Goal: Task Accomplishment & Management: Complete application form

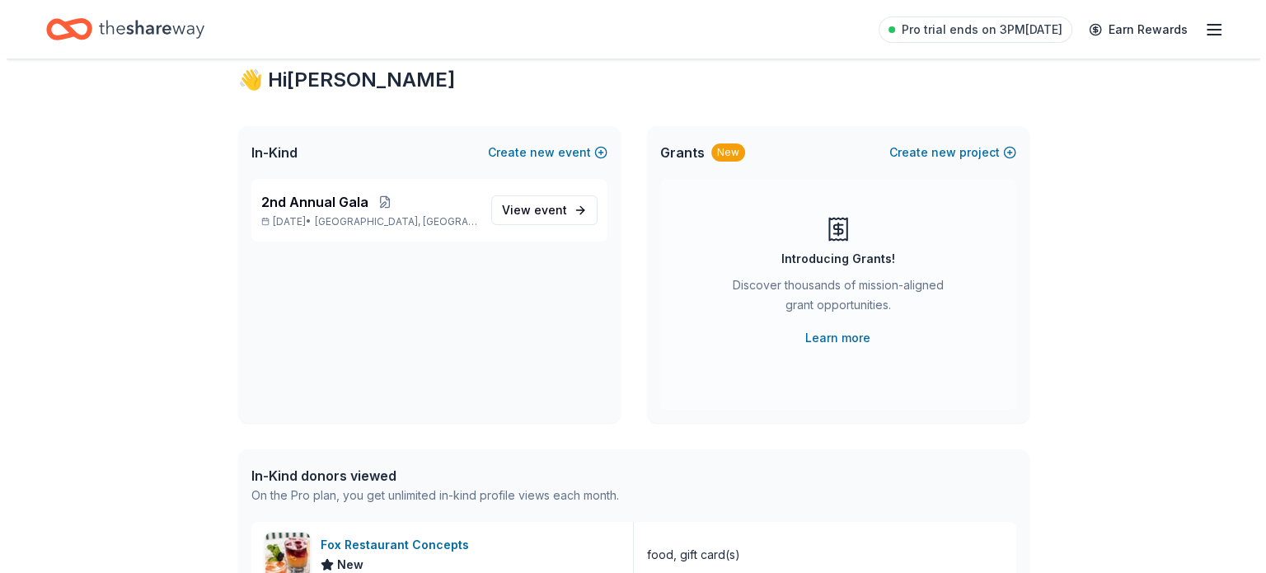
scroll to position [46, 0]
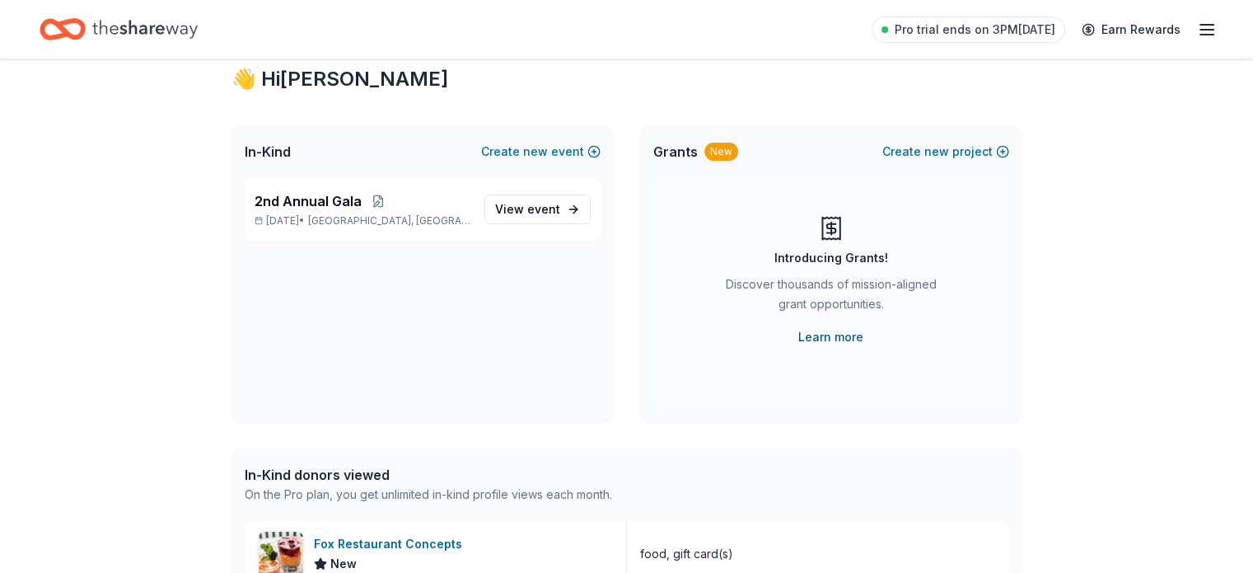
click at [845, 339] on link "Learn more" at bounding box center [830, 337] width 65 height 20
click at [947, 150] on span "new" at bounding box center [936, 152] width 25 height 20
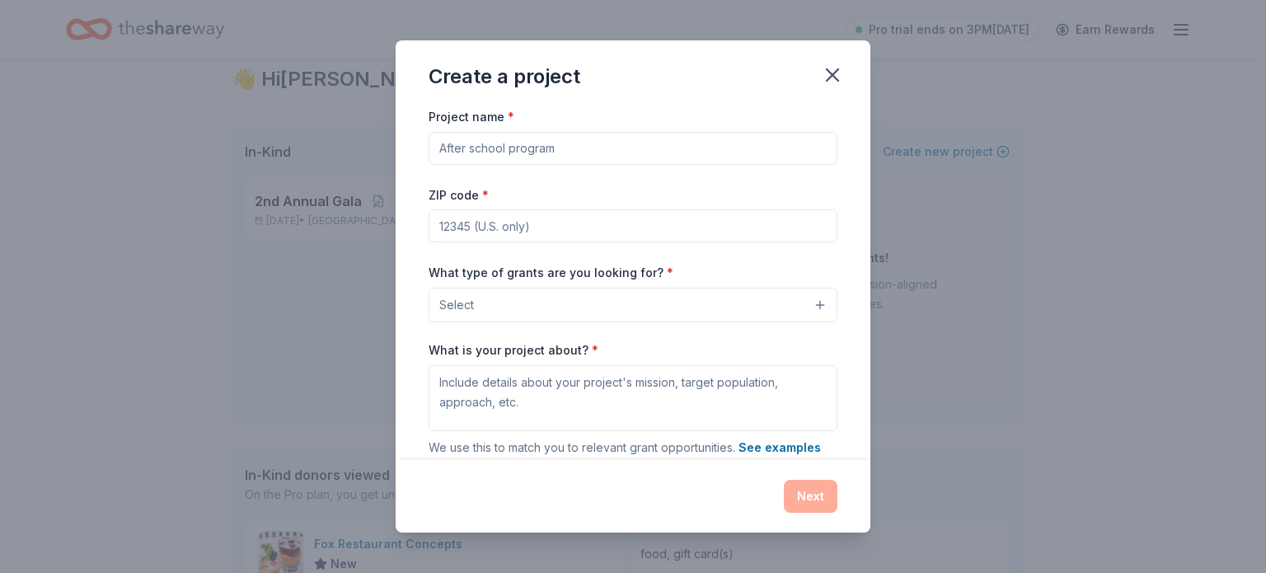
click at [555, 148] on input "Project name *" at bounding box center [632, 148] width 409 height 33
type input "Rise Above"
type input "34239"
click at [540, 310] on button "Select" at bounding box center [632, 305] width 409 height 35
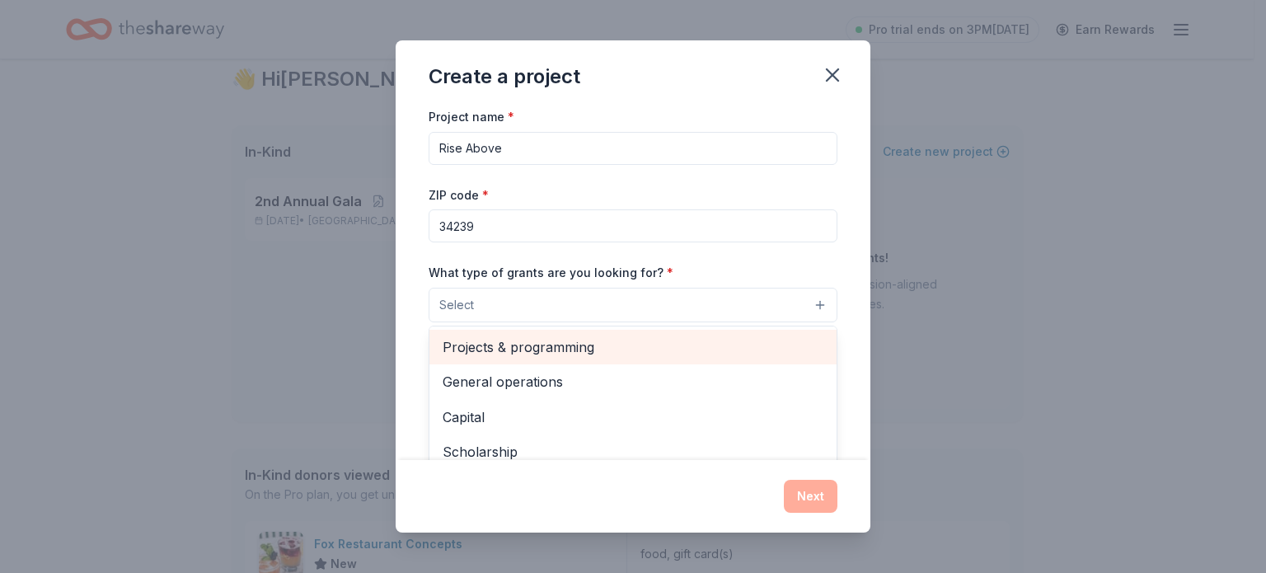
click at [546, 347] on span "Projects & programming" at bounding box center [632, 346] width 381 height 21
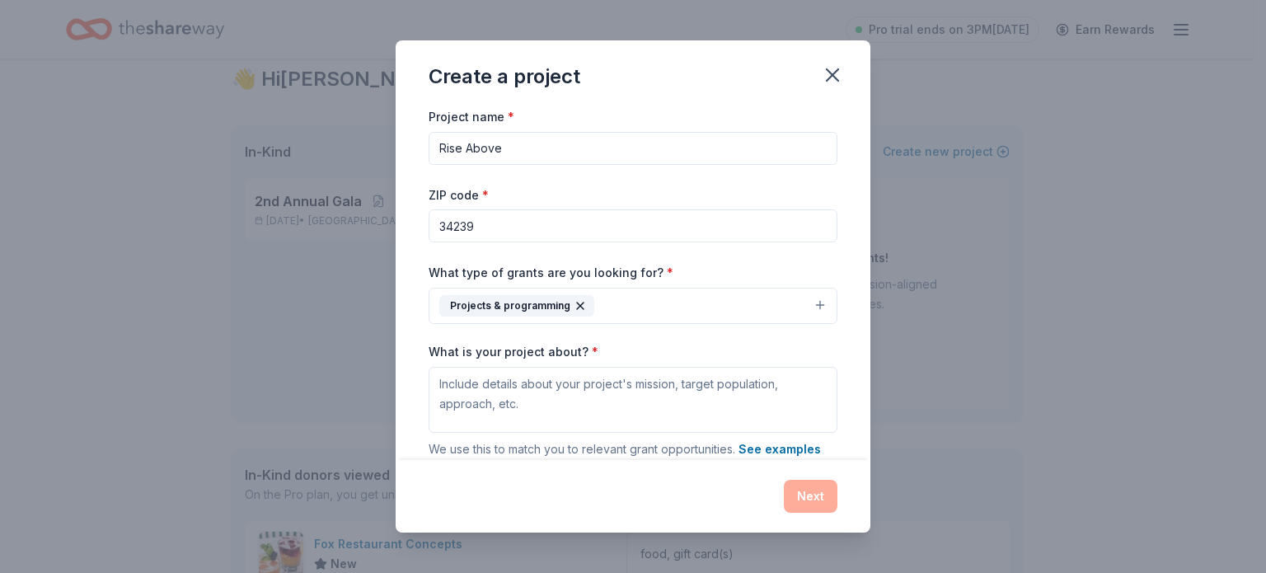
click at [642, 301] on button "Projects & programming" at bounding box center [632, 306] width 409 height 36
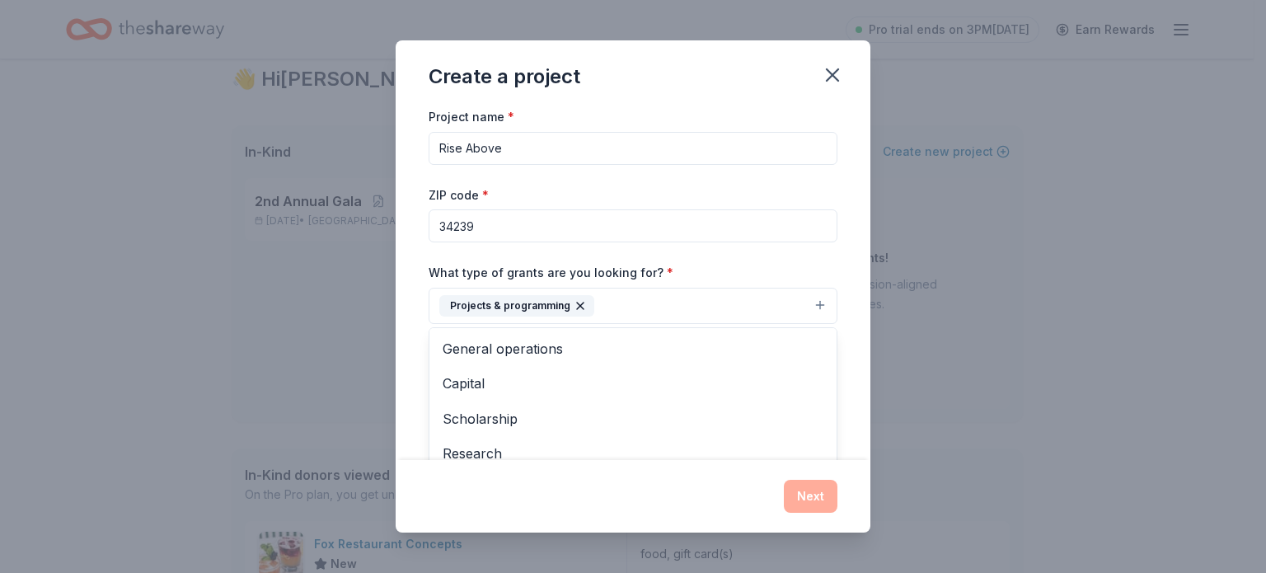
click at [648, 319] on button "Projects & programming" at bounding box center [632, 306] width 409 height 36
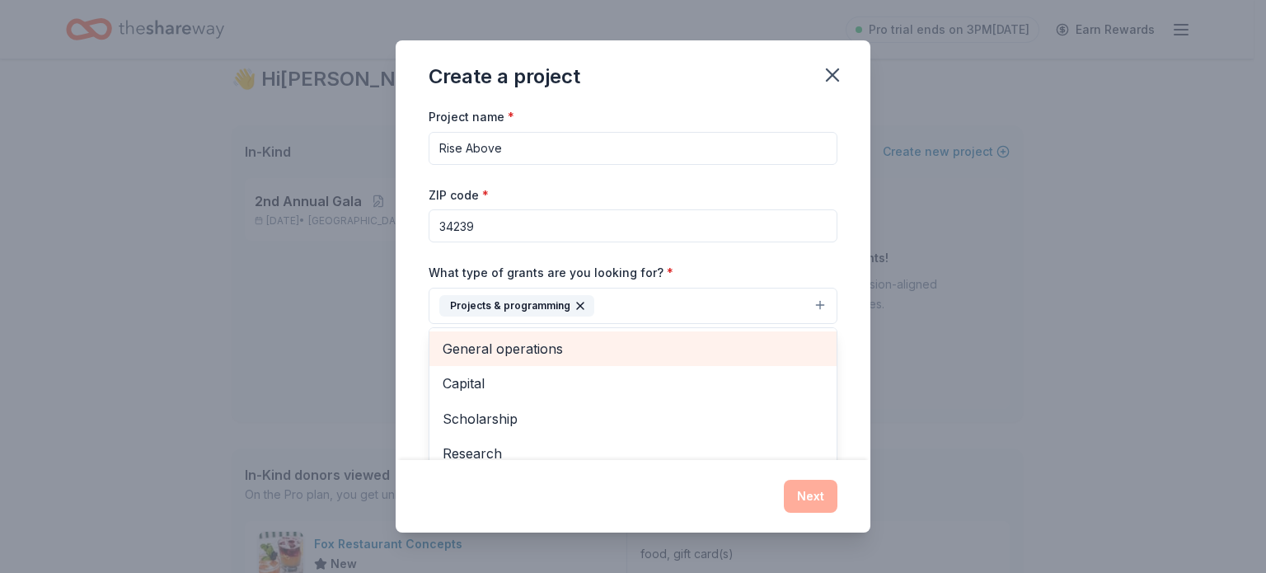
click at [597, 349] on span "General operations" at bounding box center [632, 348] width 381 height 21
click at [597, 349] on span "Capital" at bounding box center [632, 348] width 381 height 21
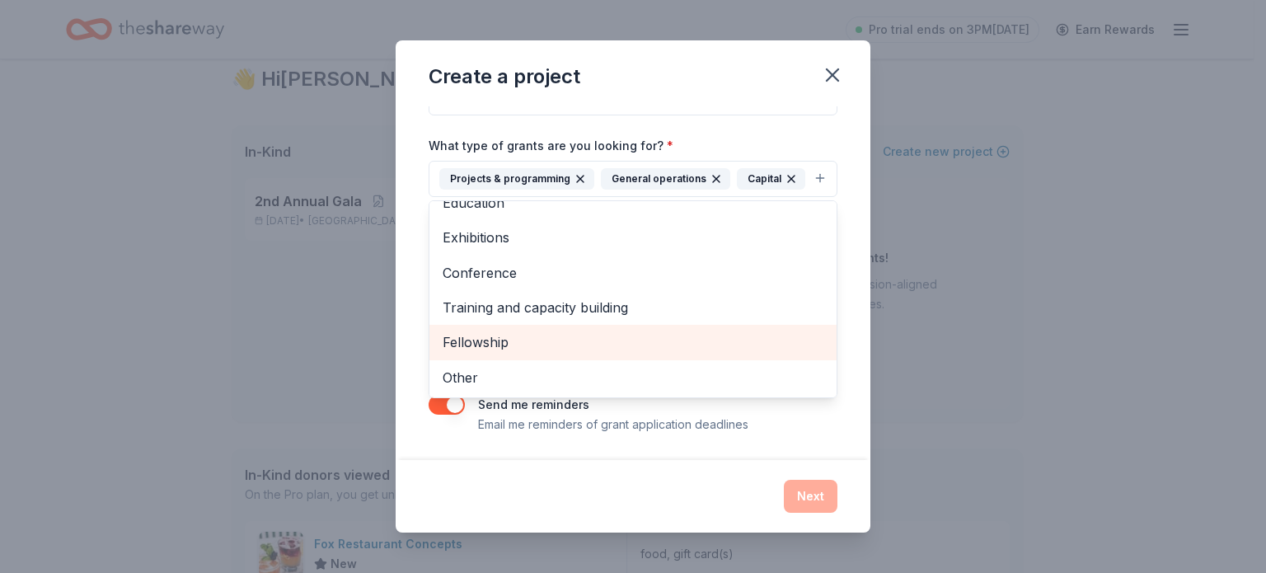
scroll to position [145, 0]
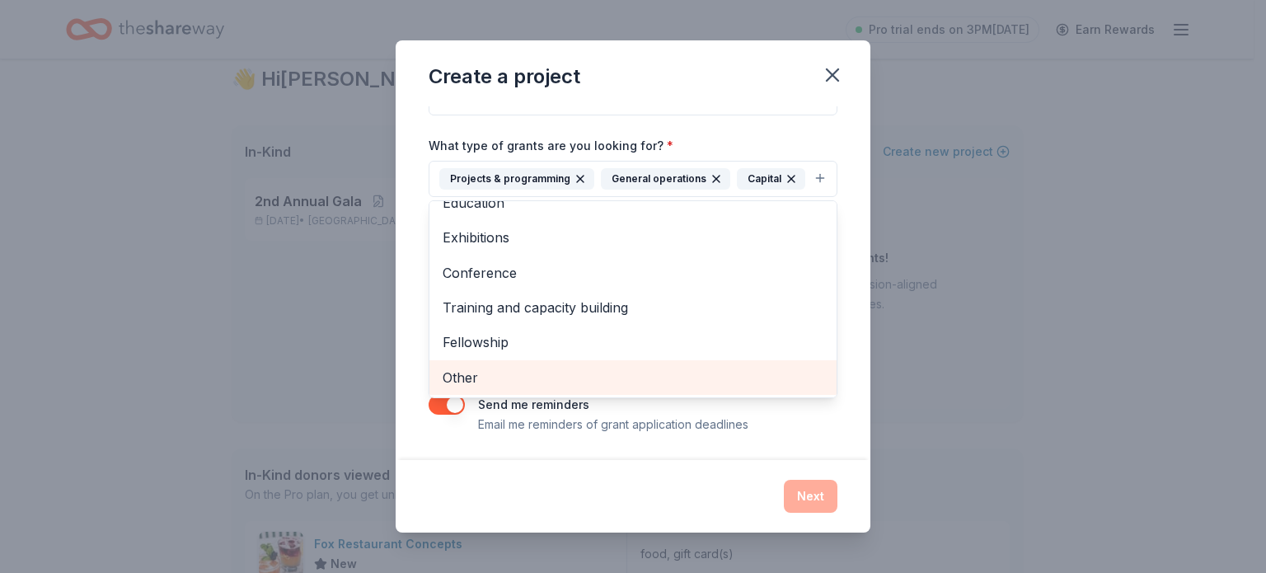
click at [583, 388] on span "Other" at bounding box center [632, 377] width 381 height 21
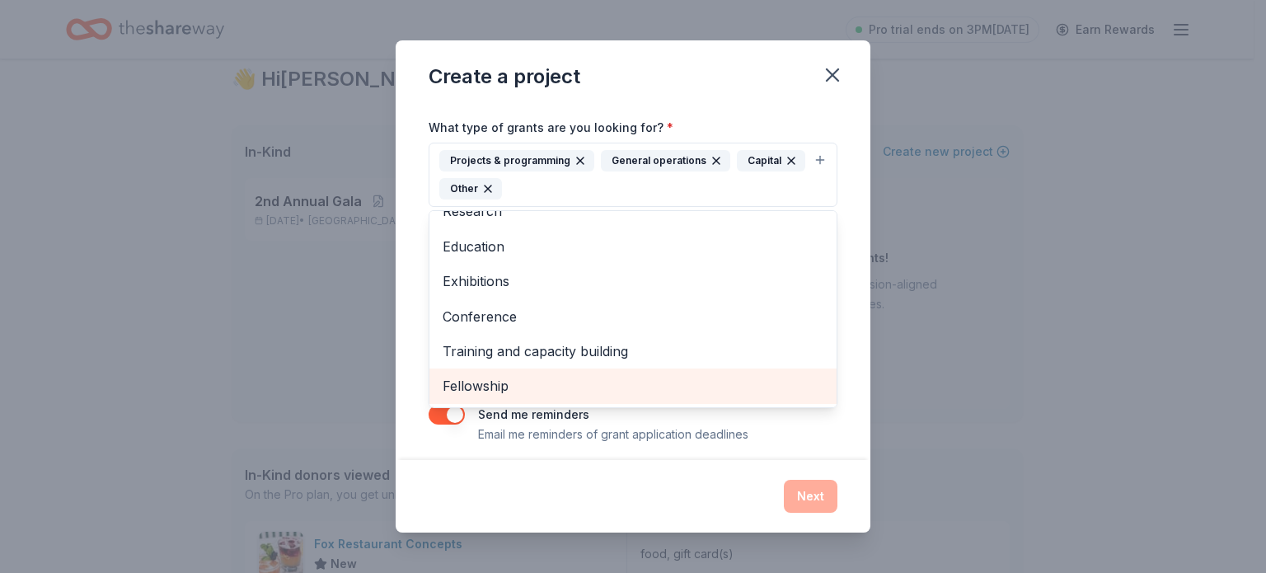
scroll to position [54, 0]
click at [409, 292] on div "Project name * Rise Above ZIP code * 34239 What type of grants are you looking …" at bounding box center [632, 282] width 475 height 353
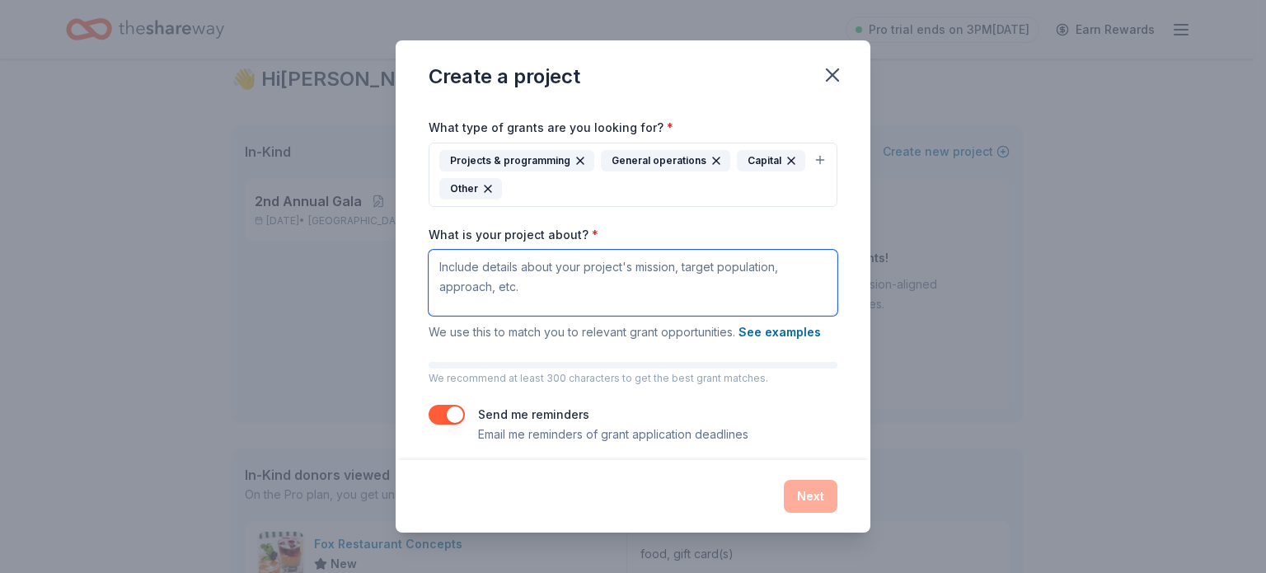
click at [491, 269] on textarea "What is your project about? *" at bounding box center [632, 283] width 409 height 66
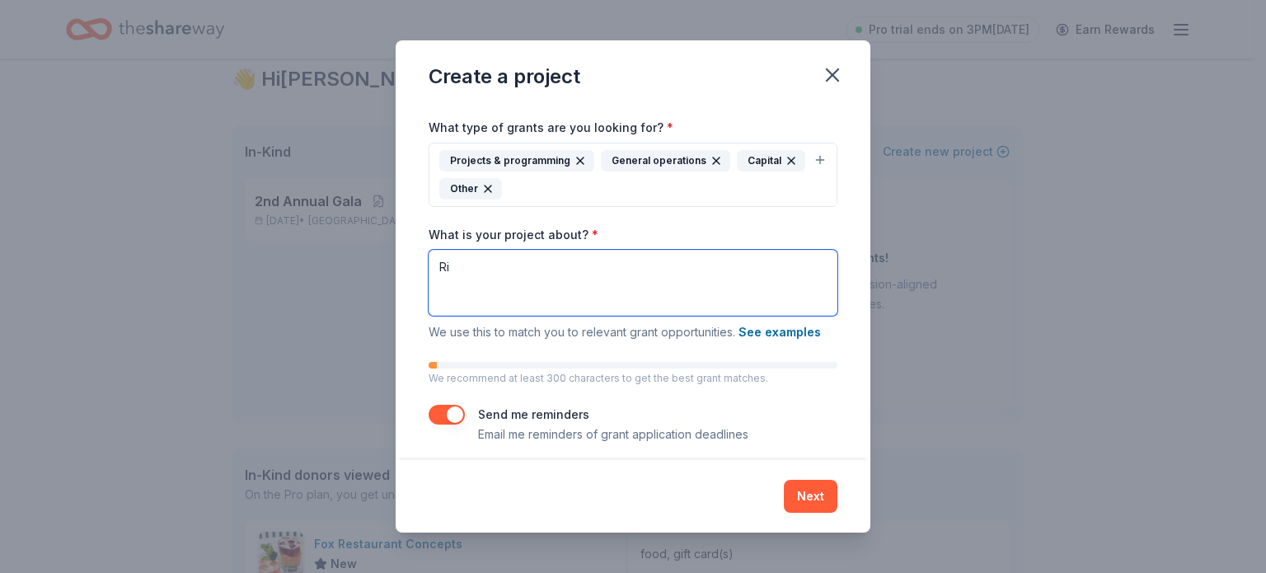
type textarea "R"
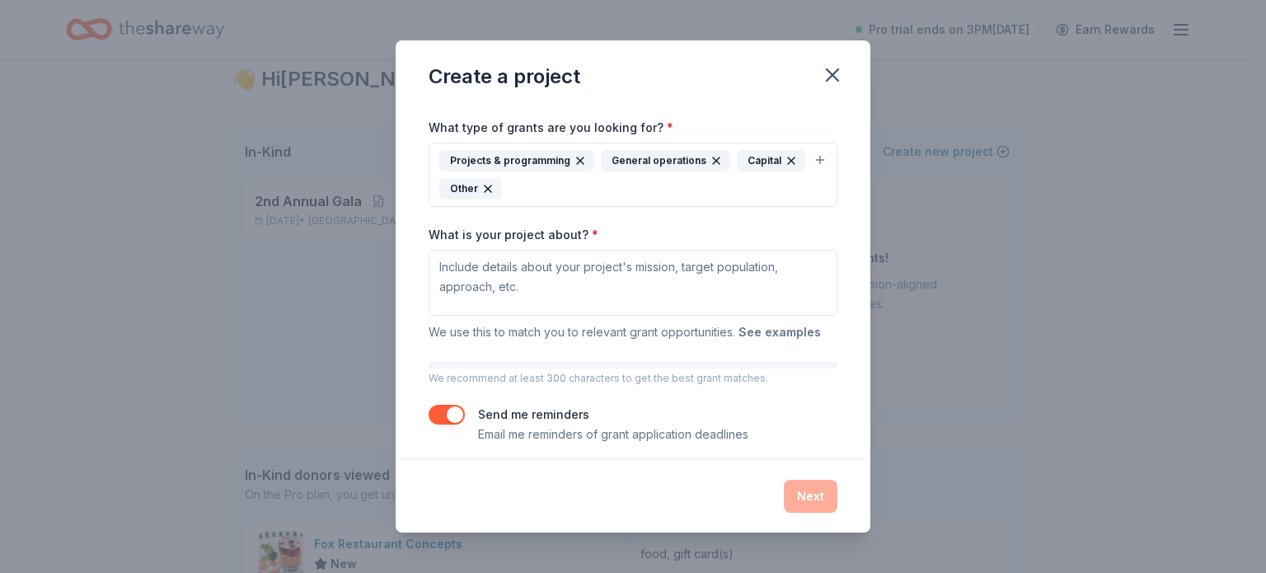
click at [773, 330] on button "See examples" at bounding box center [779, 332] width 82 height 20
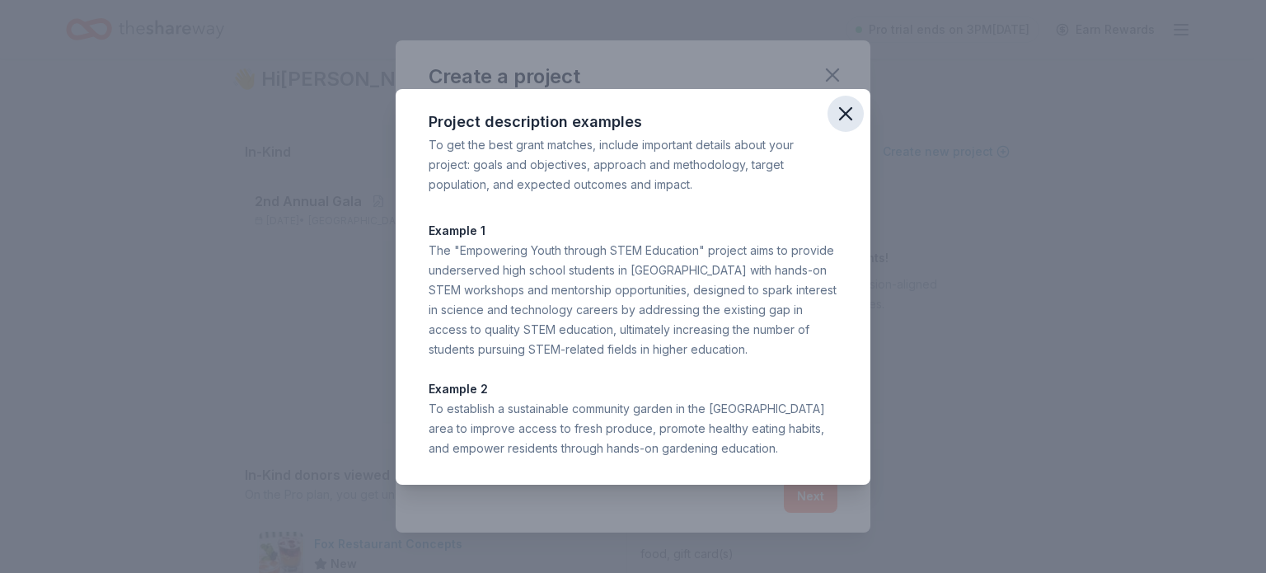
click at [840, 111] on icon "button" at bounding box center [845, 113] width 23 height 23
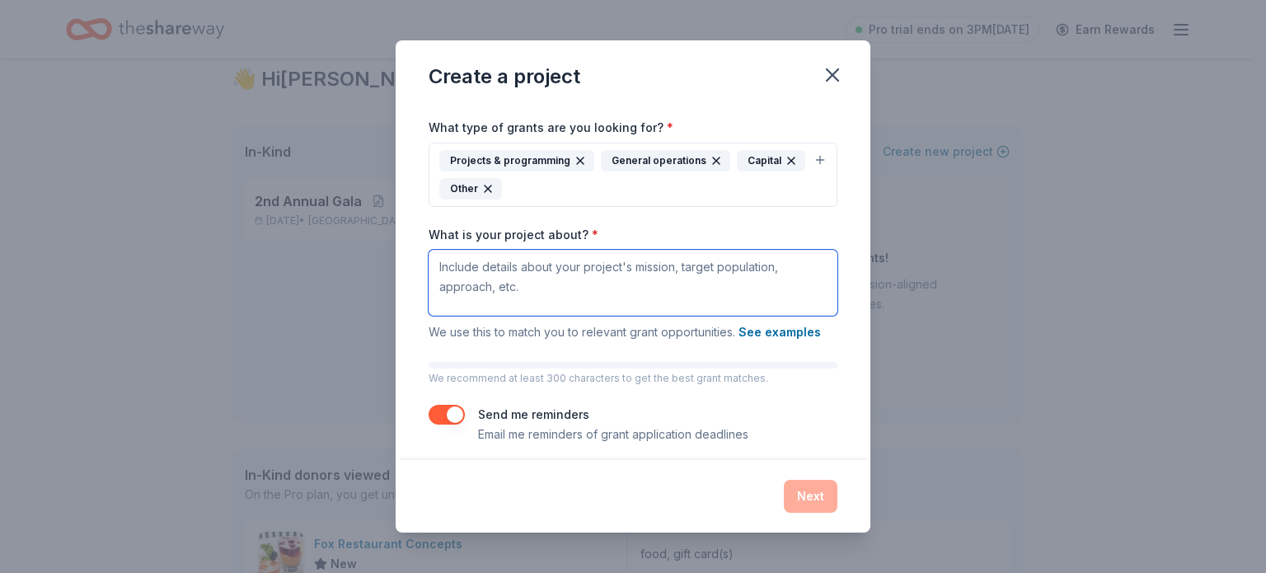
click at [531, 269] on textarea "What is your project about? *" at bounding box center [632, 283] width 409 height 66
type textarea "r"
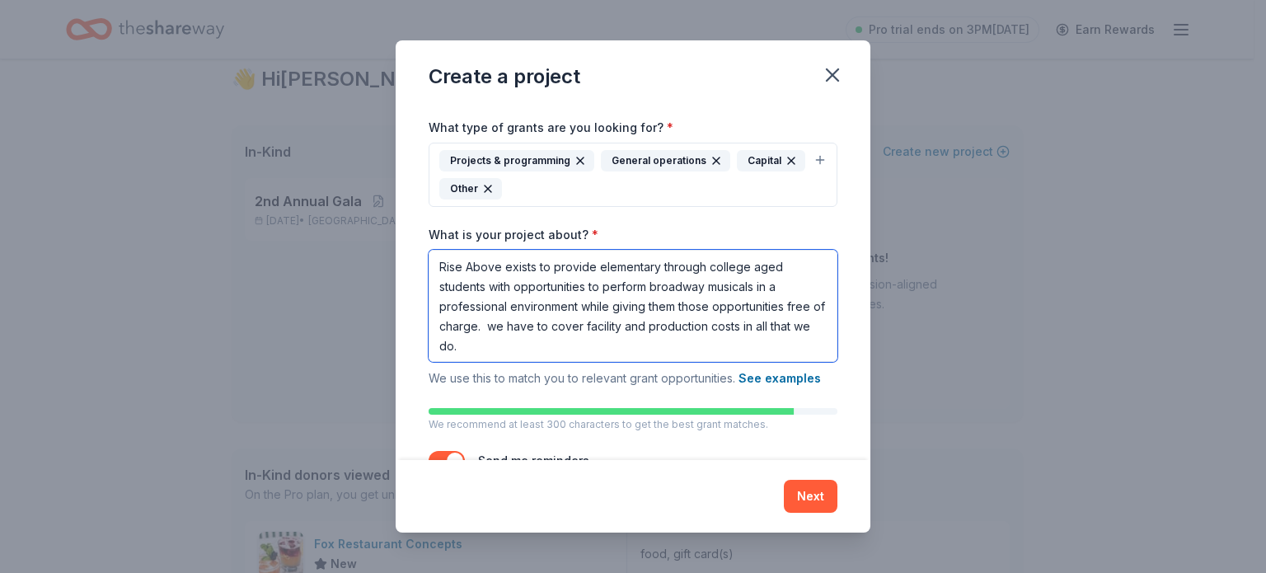
scroll to position [1, 0]
type textarea "Rise Above exists to provide elementary through college aged students with oppo…"
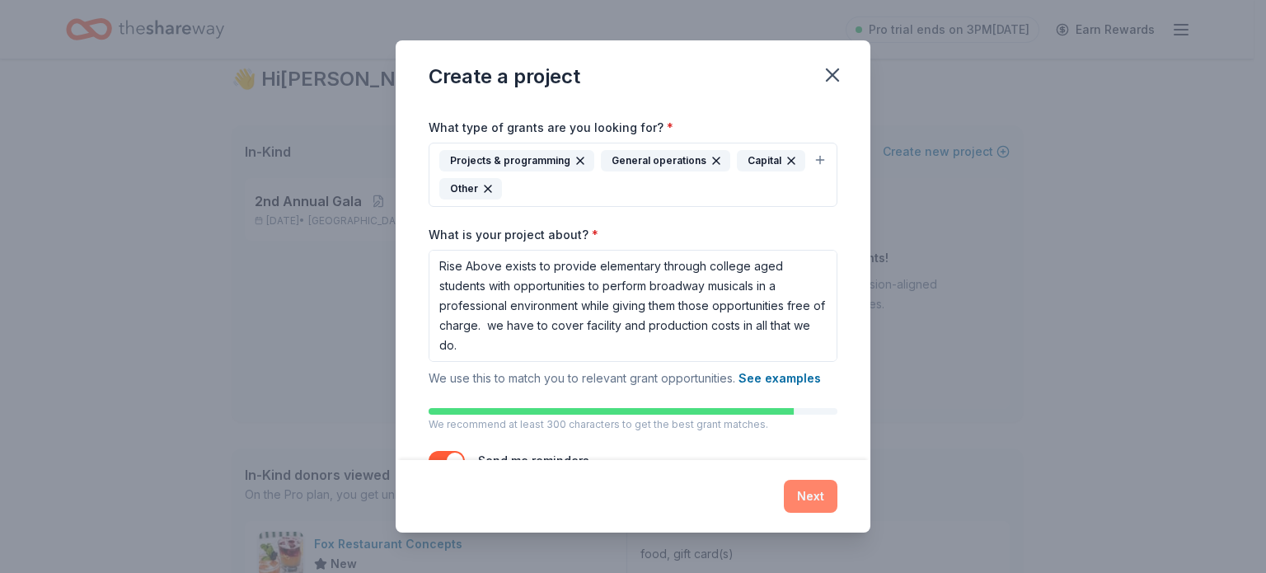
click at [807, 503] on button "Next" at bounding box center [811, 496] width 54 height 33
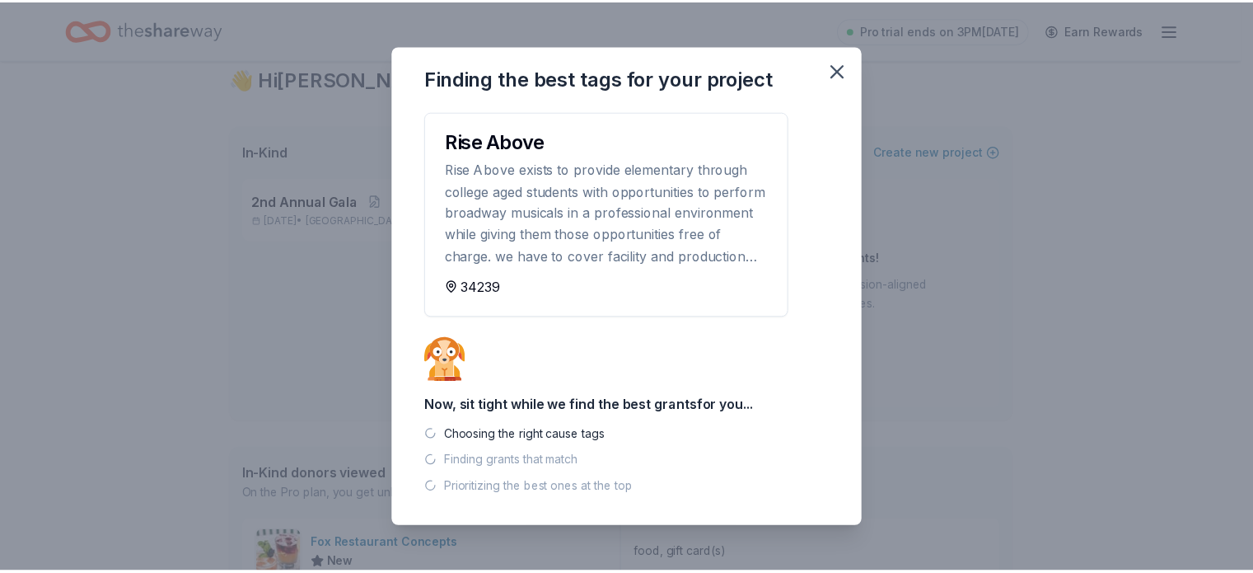
scroll to position [0, 0]
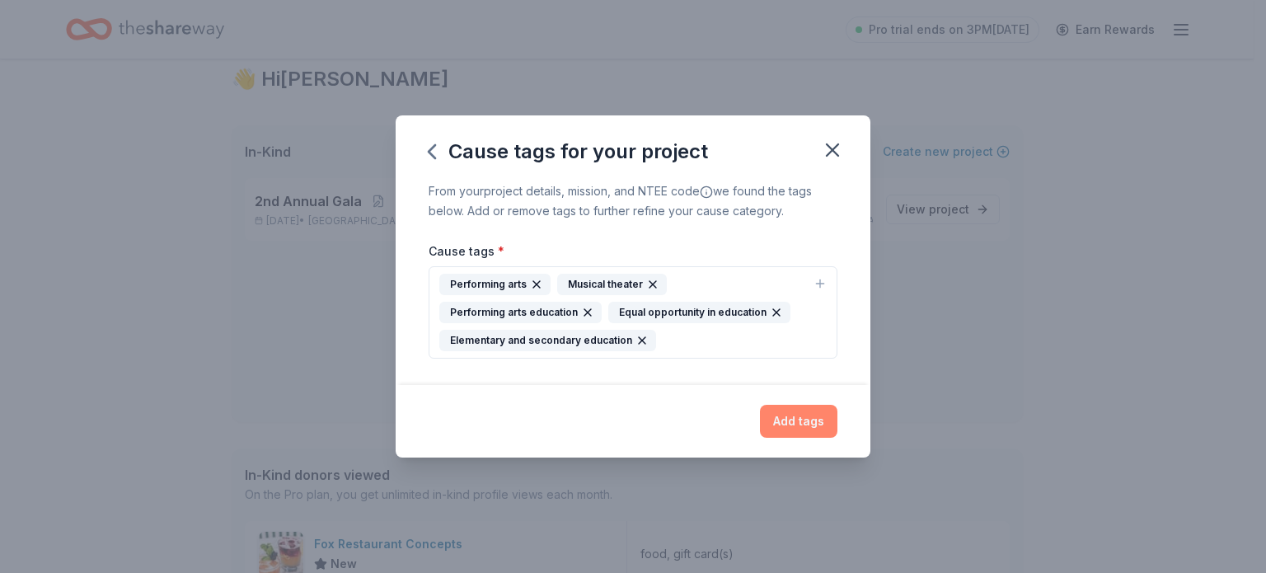
click at [794, 423] on button "Add tags" at bounding box center [798, 421] width 77 height 33
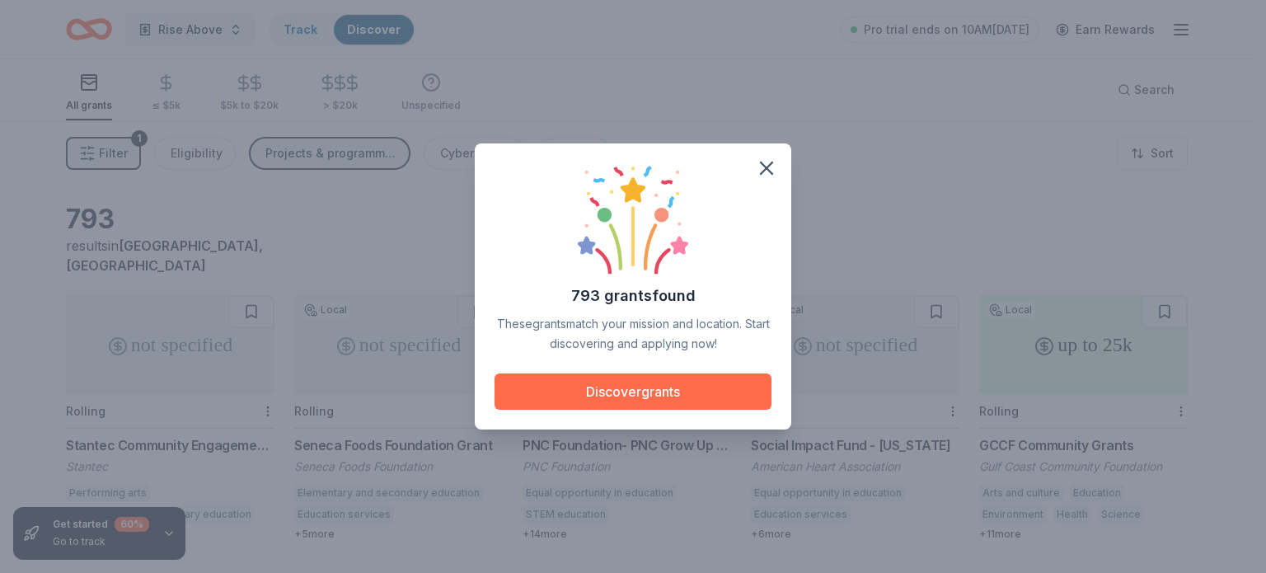
click at [646, 382] on button "Discover grants" at bounding box center [632, 391] width 277 height 36
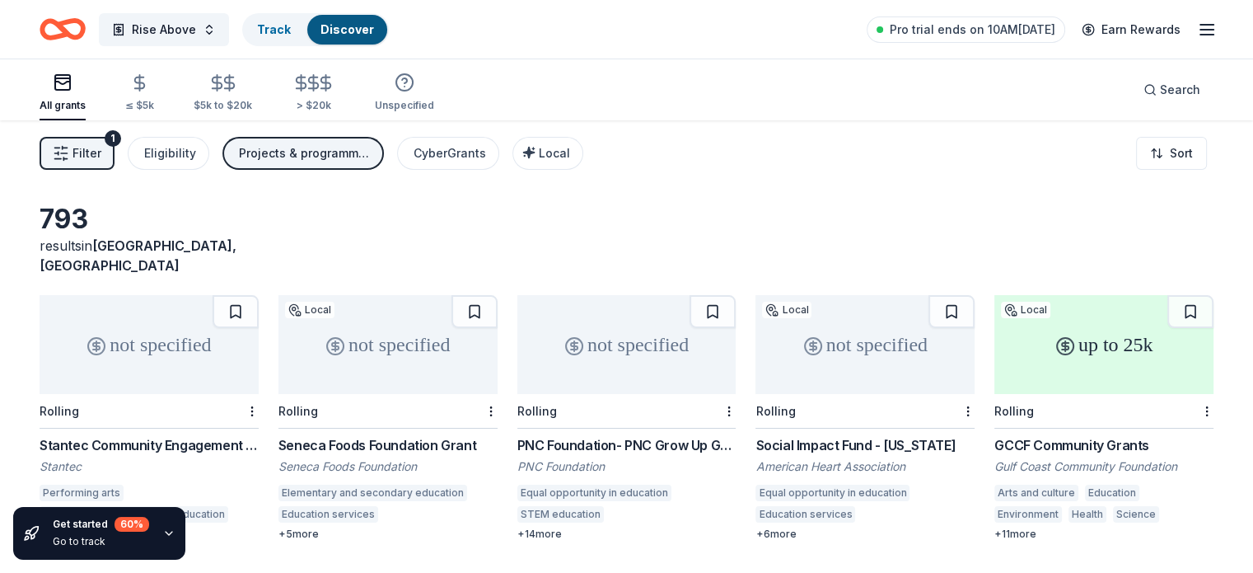
click at [97, 152] on button "Filter 1" at bounding box center [77, 153] width 75 height 33
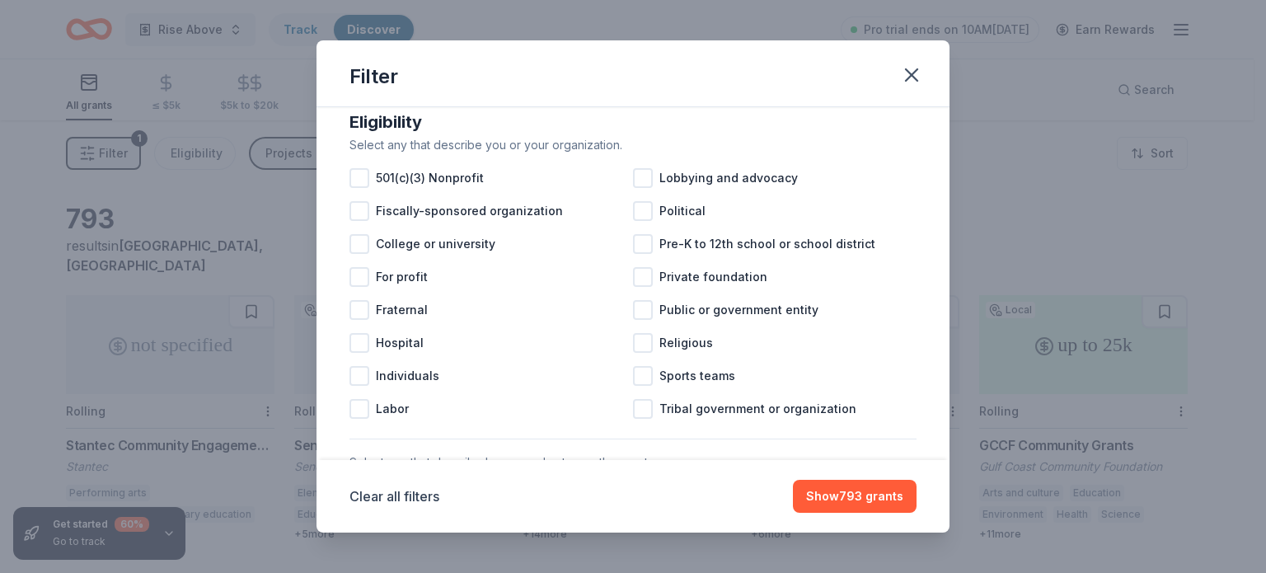
scroll to position [175, 0]
click at [367, 188] on div at bounding box center [359, 178] width 20 height 20
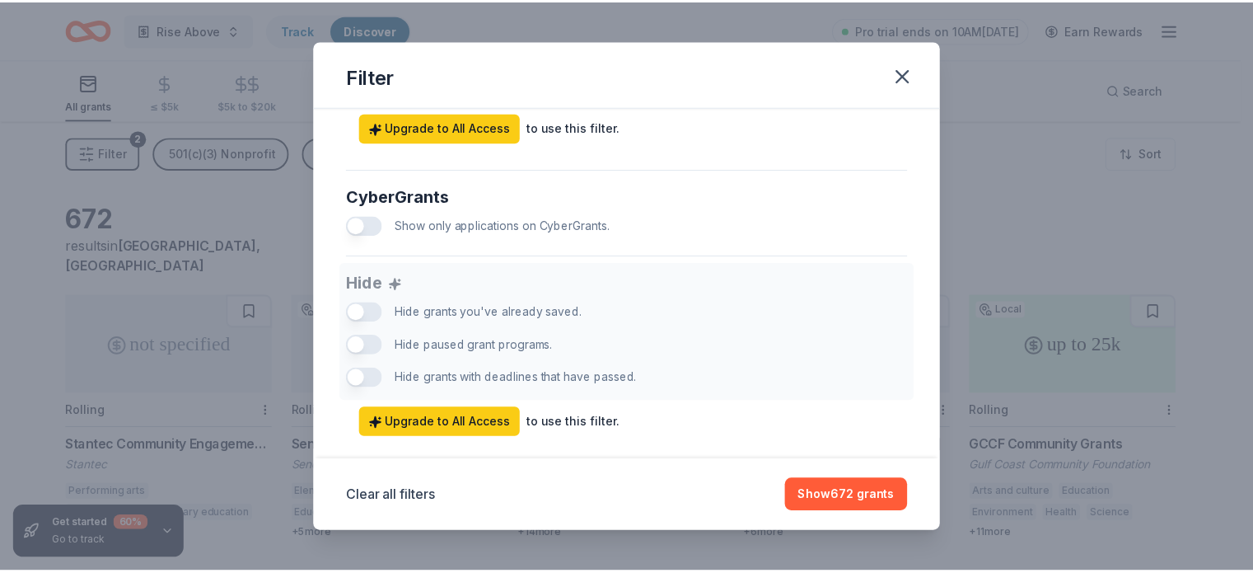
scroll to position [1062, 0]
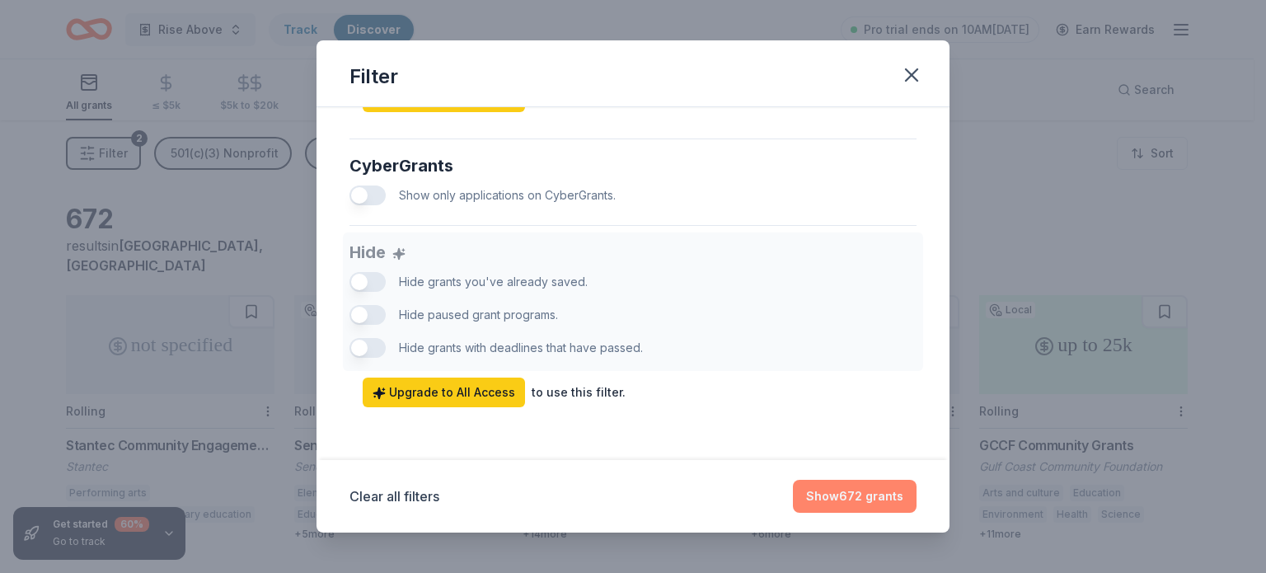
click at [854, 502] on button "Show 672 grants" at bounding box center [855, 496] width 124 height 33
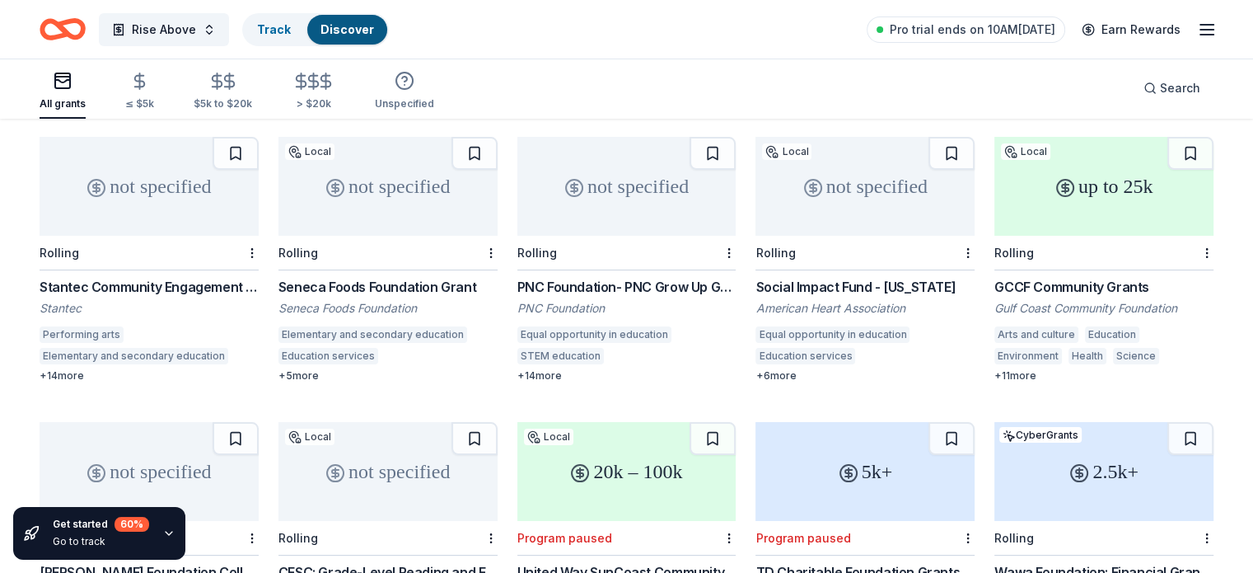
scroll to position [157, 0]
click at [598, 183] on div "not specified" at bounding box center [626, 187] width 219 height 99
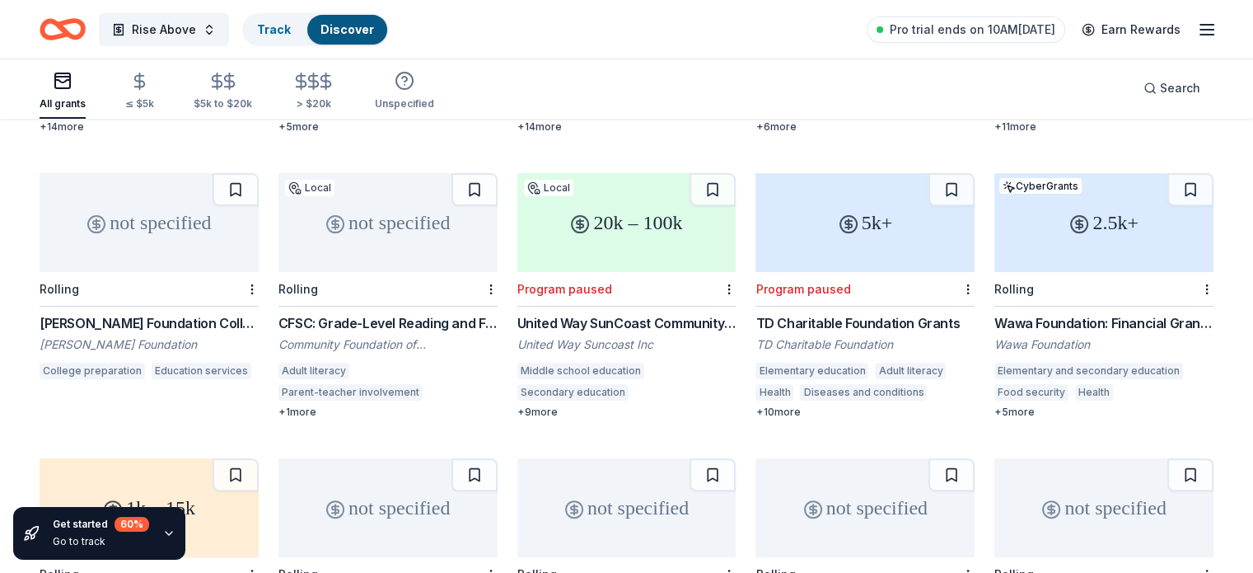
scroll to position [408, 0]
click at [1084, 209] on div "2.5k+" at bounding box center [1103, 221] width 219 height 99
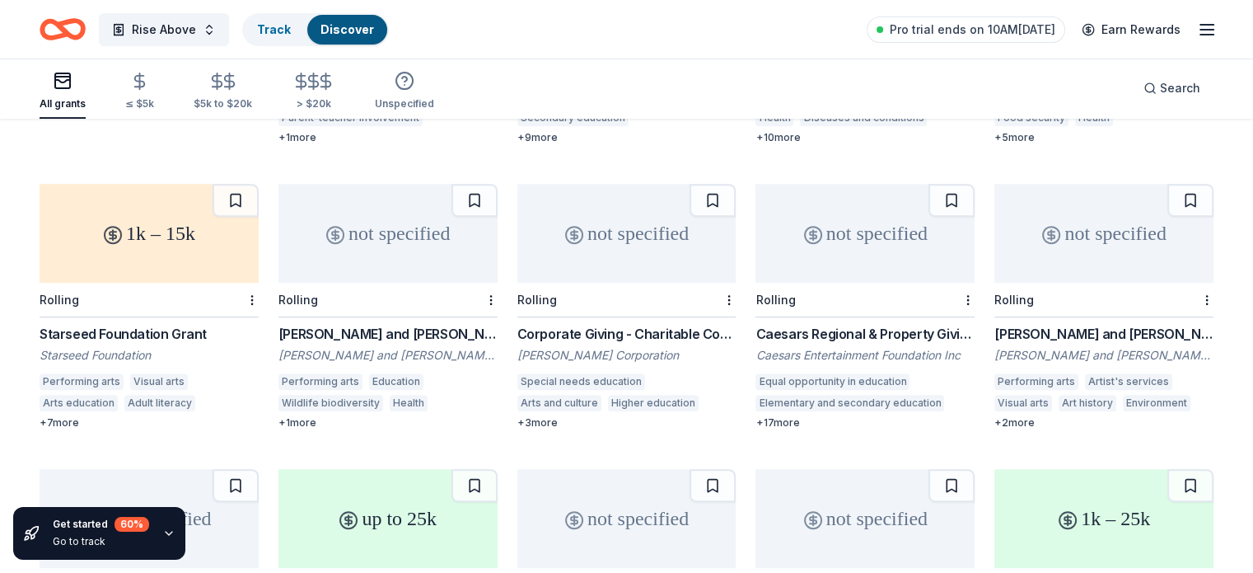
scroll to position [683, 0]
click at [158, 234] on div "1k – 15k" at bounding box center [149, 231] width 219 height 99
click at [384, 236] on div "not specified" at bounding box center [387, 231] width 219 height 99
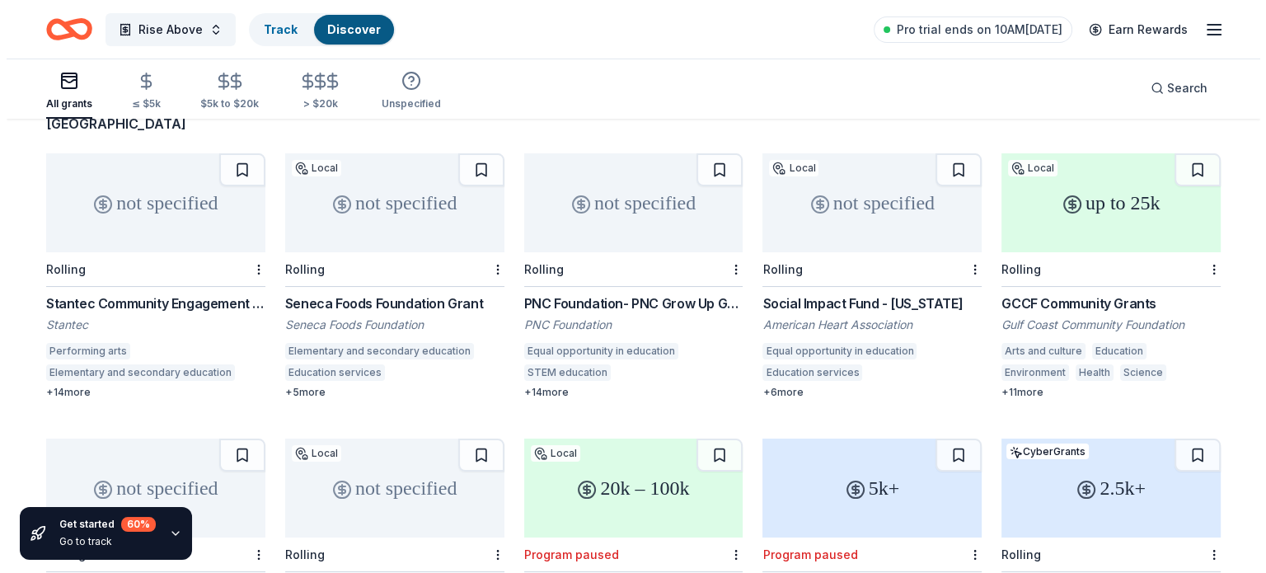
scroll to position [0, 0]
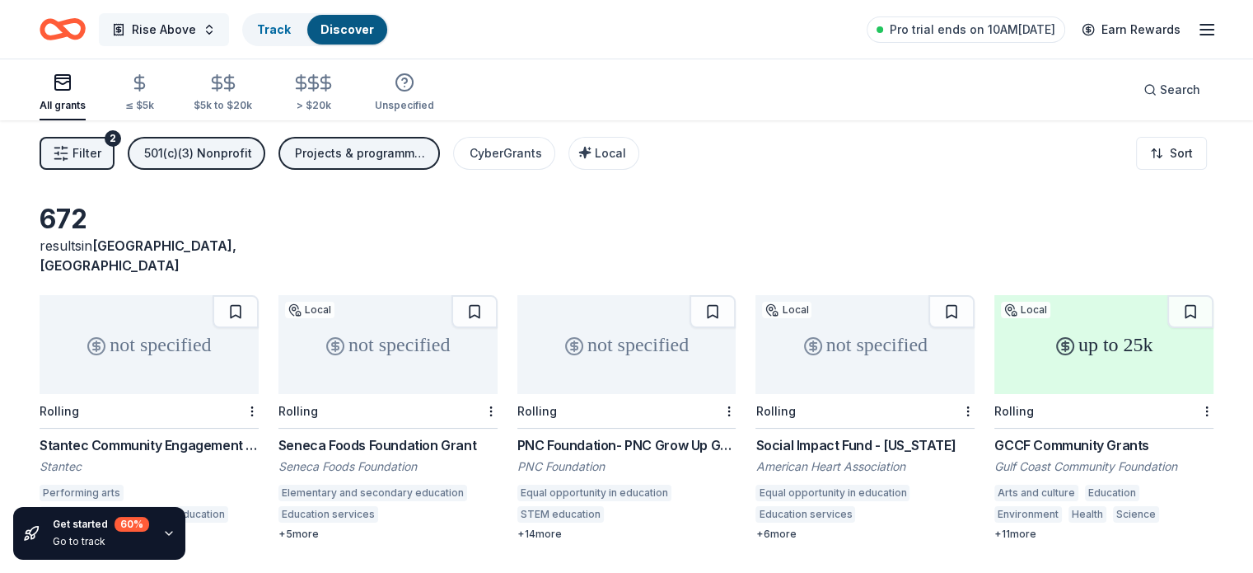
click at [224, 26] on button "Rise Above" at bounding box center [164, 29] width 130 height 33
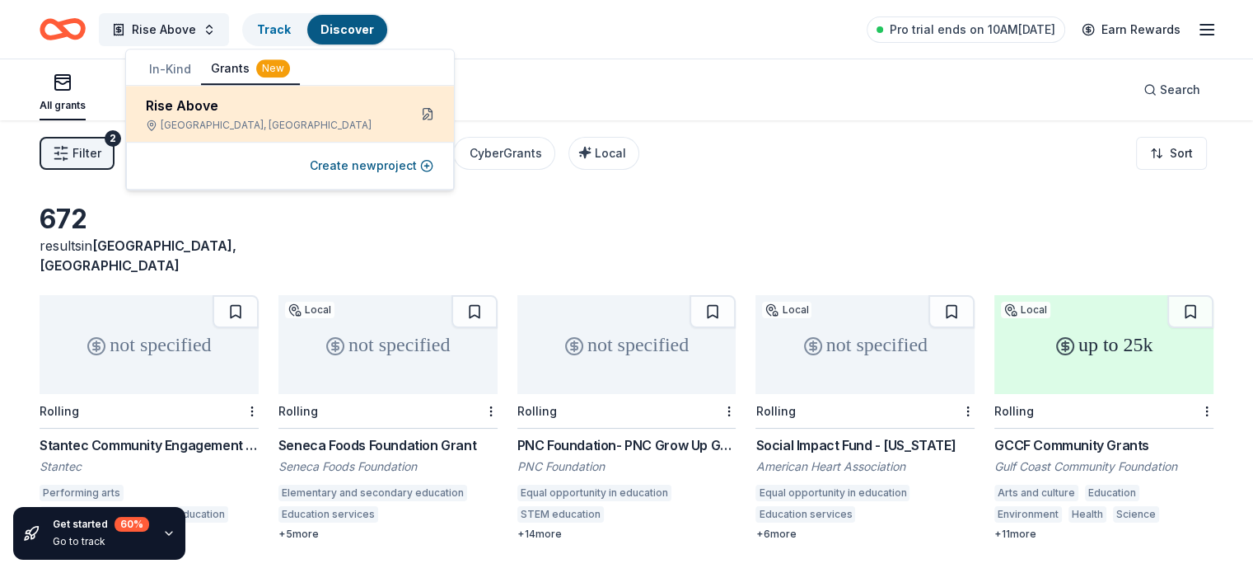
click at [427, 115] on button at bounding box center [427, 114] width 26 height 26
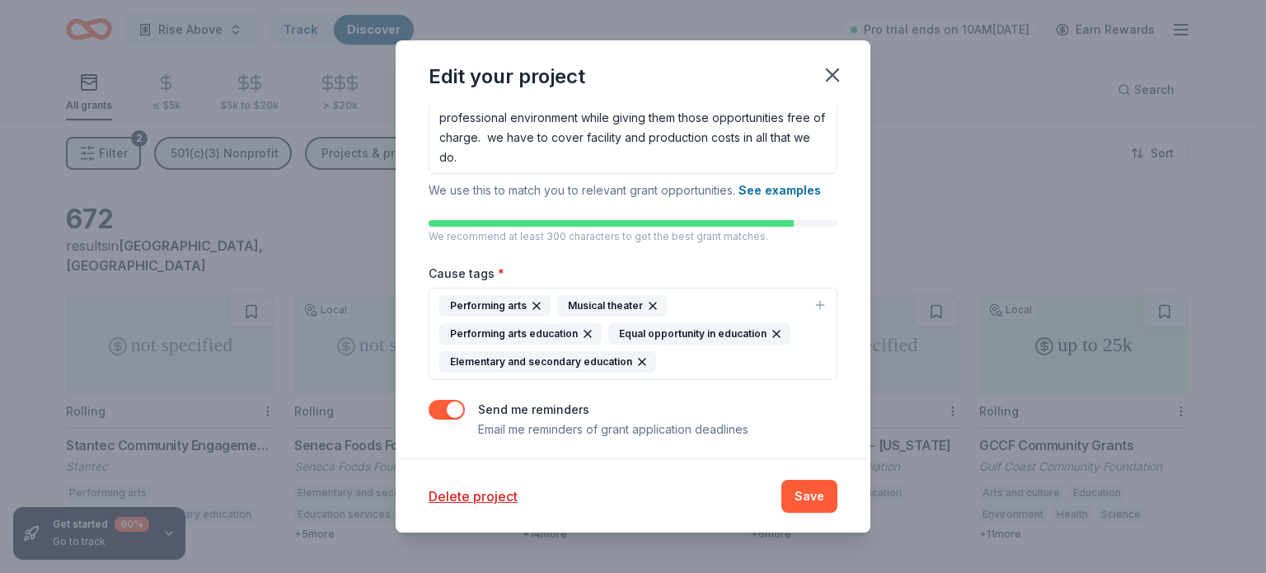
scroll to position [336, 0]
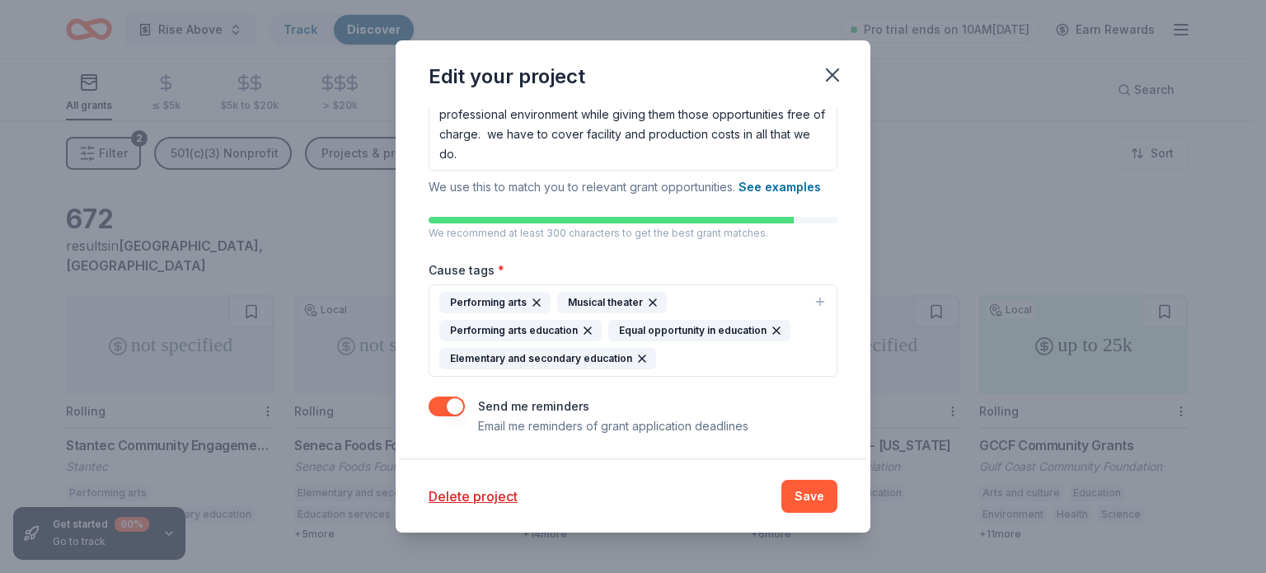
click at [773, 327] on icon "button" at bounding box center [776, 330] width 7 height 7
click at [638, 363] on icon "button" at bounding box center [641, 358] width 13 height 13
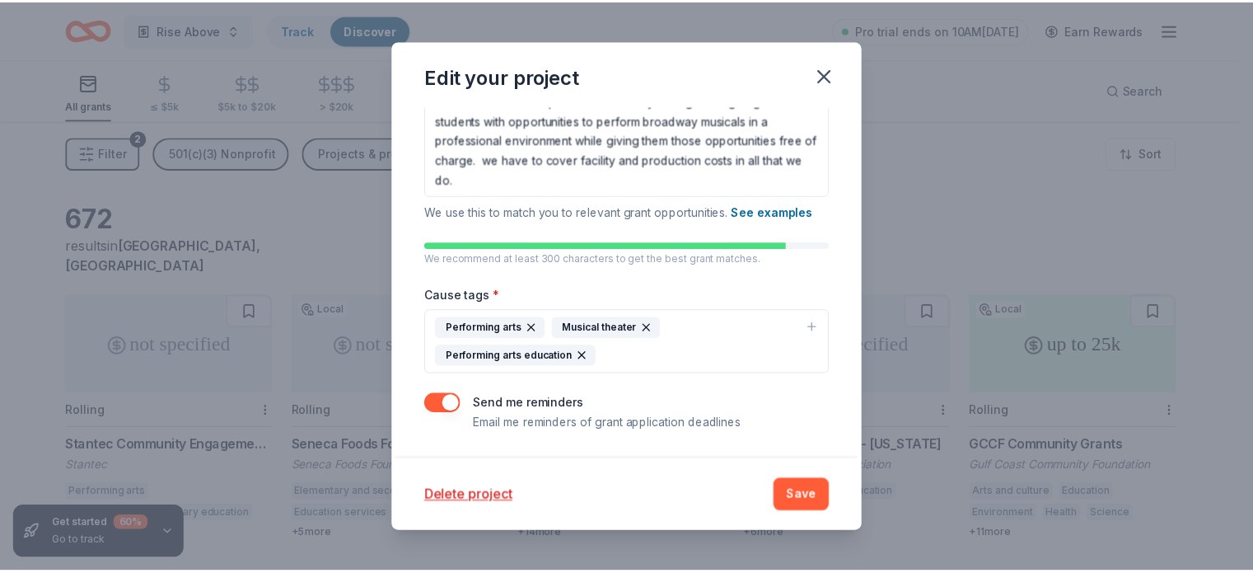
scroll to position [310, 0]
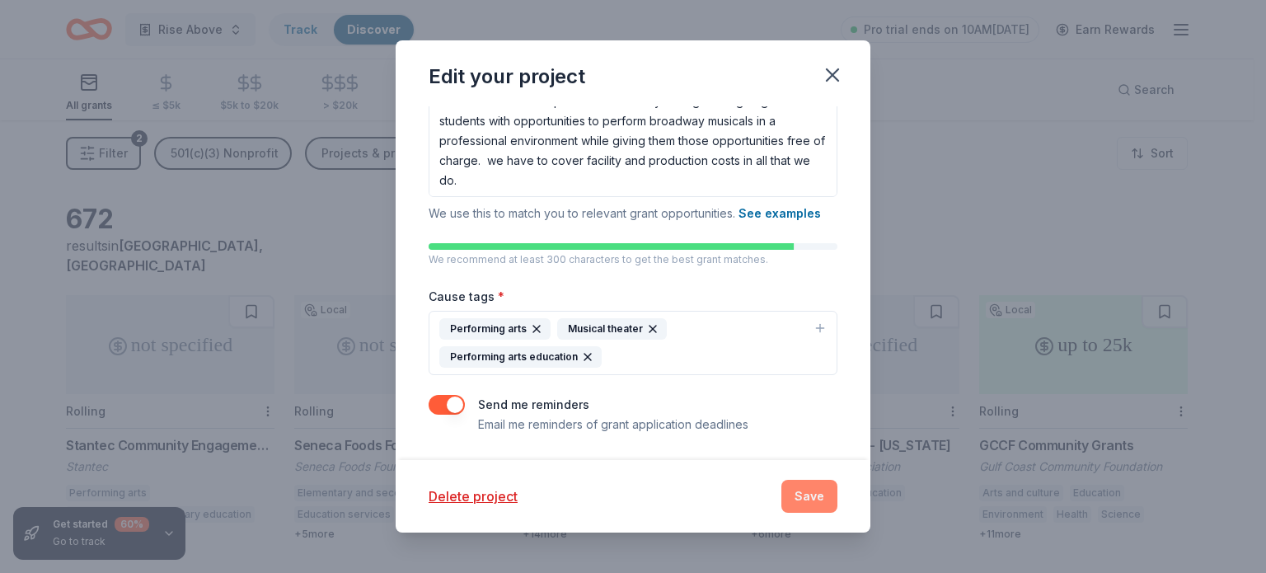
click at [806, 494] on button "Save" at bounding box center [809, 496] width 56 height 33
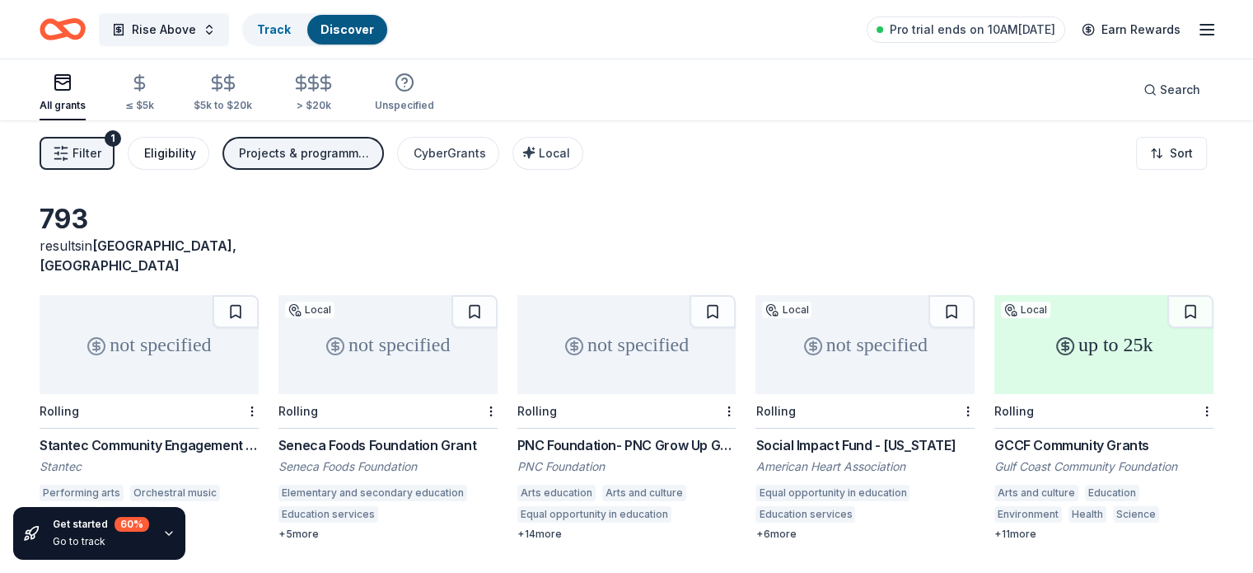
click at [209, 147] on button "Eligibility" at bounding box center [169, 153] width 82 height 33
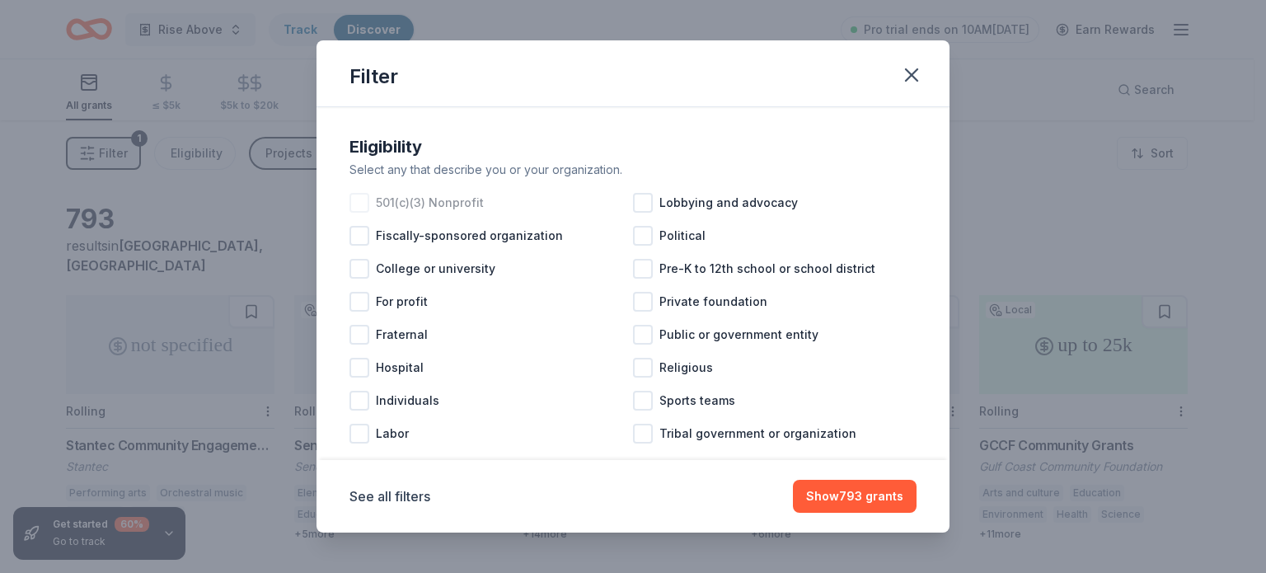
click at [418, 200] on span "501(c)(3) Nonprofit" at bounding box center [430, 203] width 108 height 20
click at [867, 496] on button "Show 340 grants" at bounding box center [854, 496] width 124 height 33
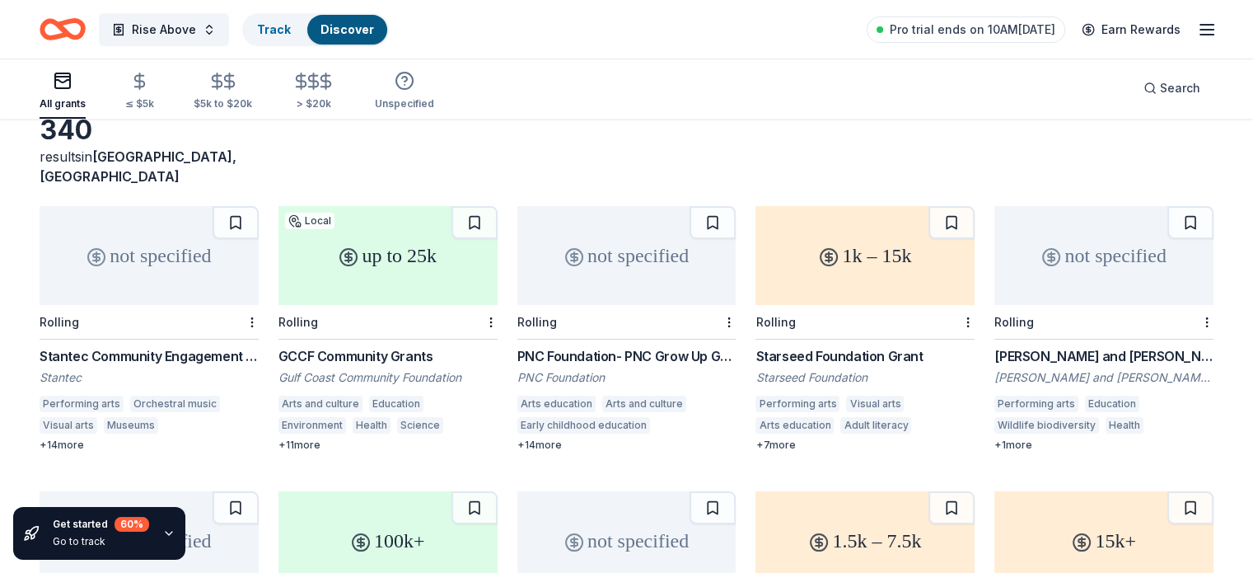
scroll to position [96, 0]
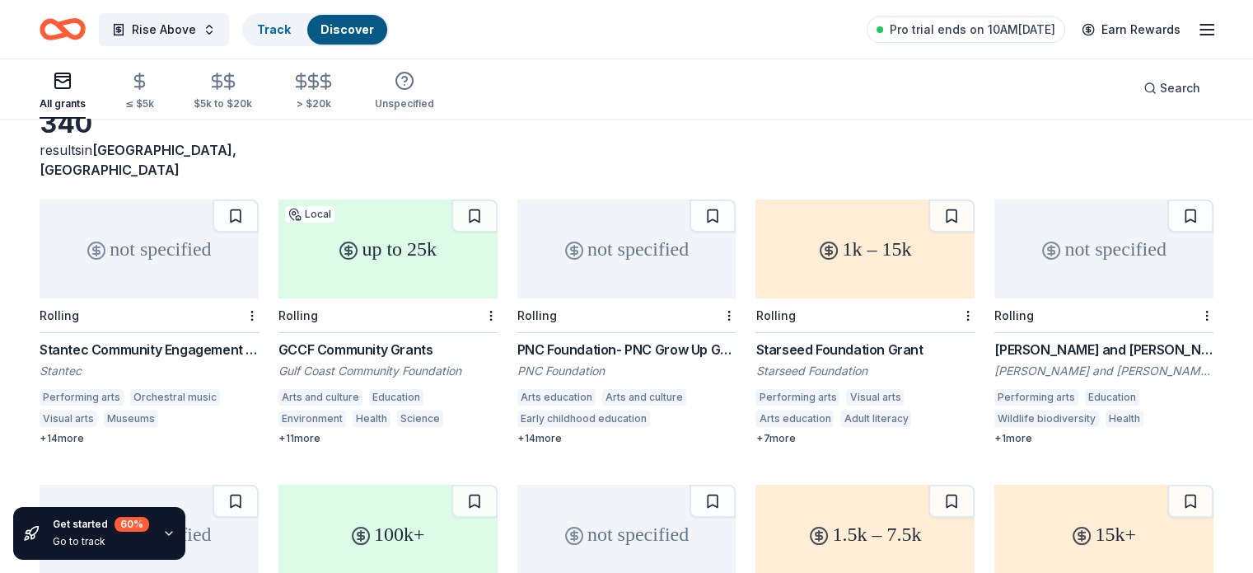
click at [157, 227] on div "not specified" at bounding box center [149, 248] width 219 height 99
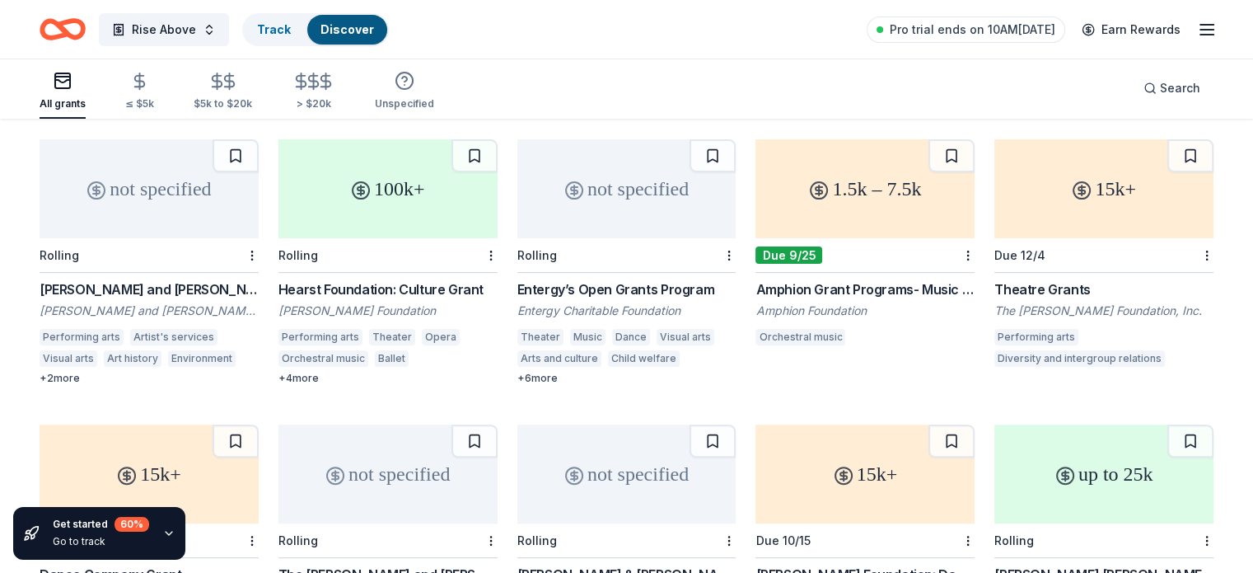
scroll to position [440, 0]
click at [1072, 181] on icon at bounding box center [1082, 191] width 20 height 20
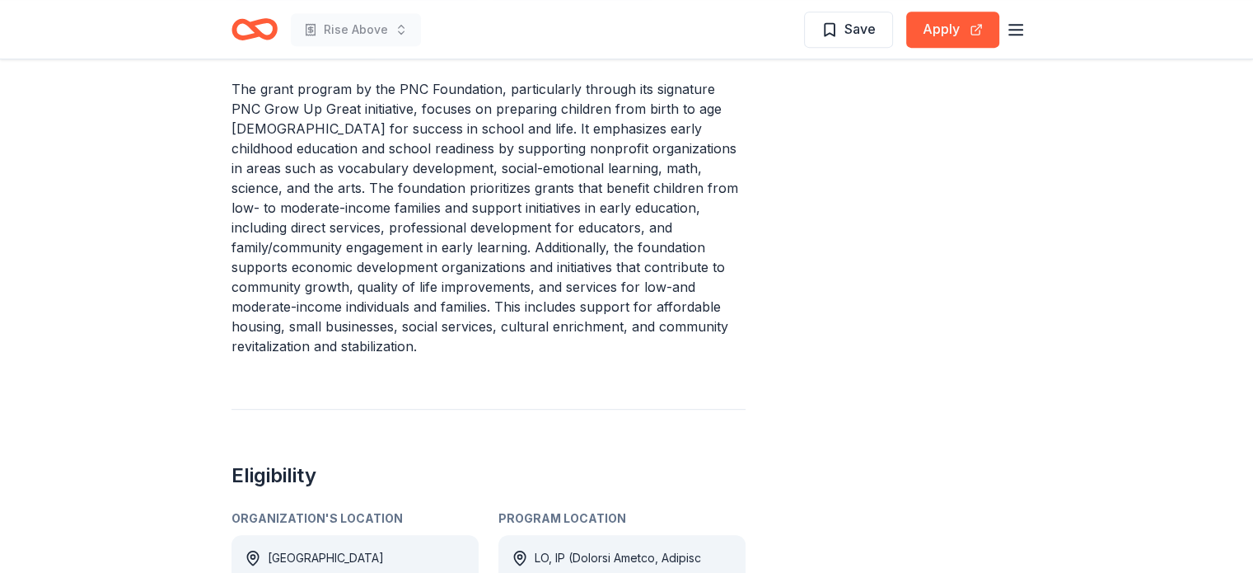
scroll to position [778, 0]
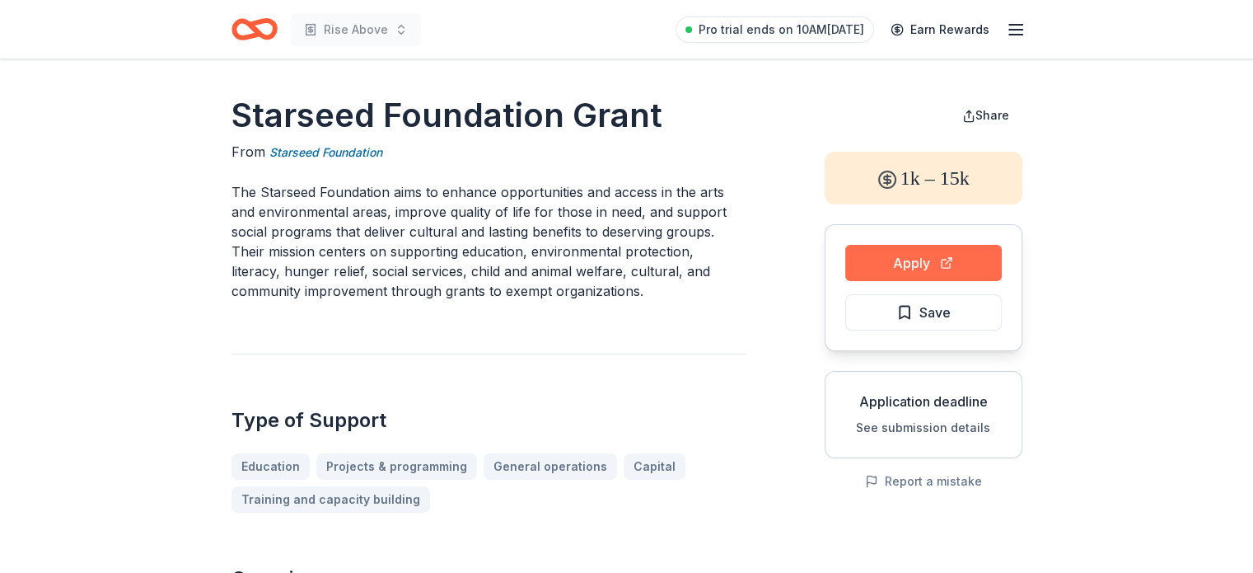
click at [913, 255] on button "Apply" at bounding box center [923, 263] width 157 height 36
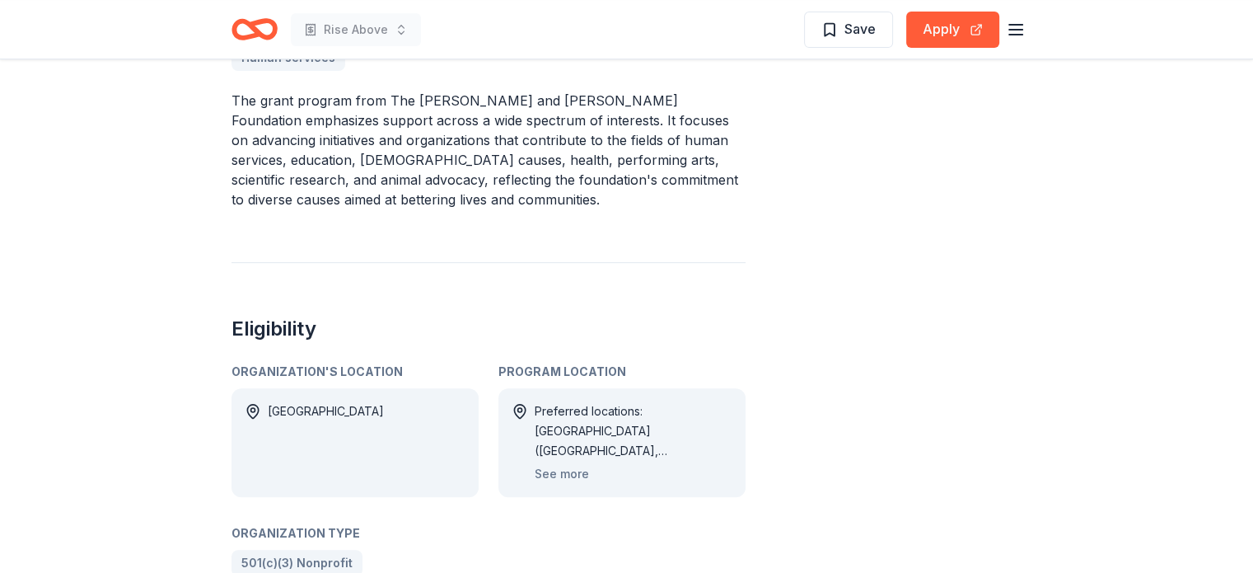
scroll to position [620, 0]
click at [566, 472] on button "See more" at bounding box center [562, 473] width 54 height 20
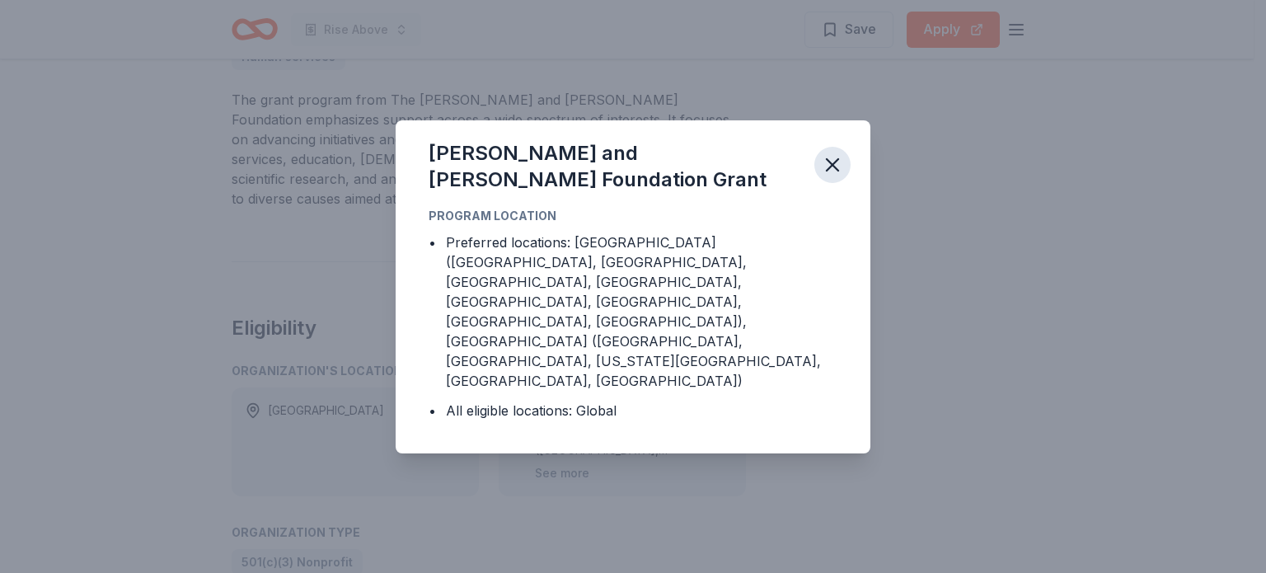
click at [827, 176] on icon "button" at bounding box center [832, 164] width 23 height 23
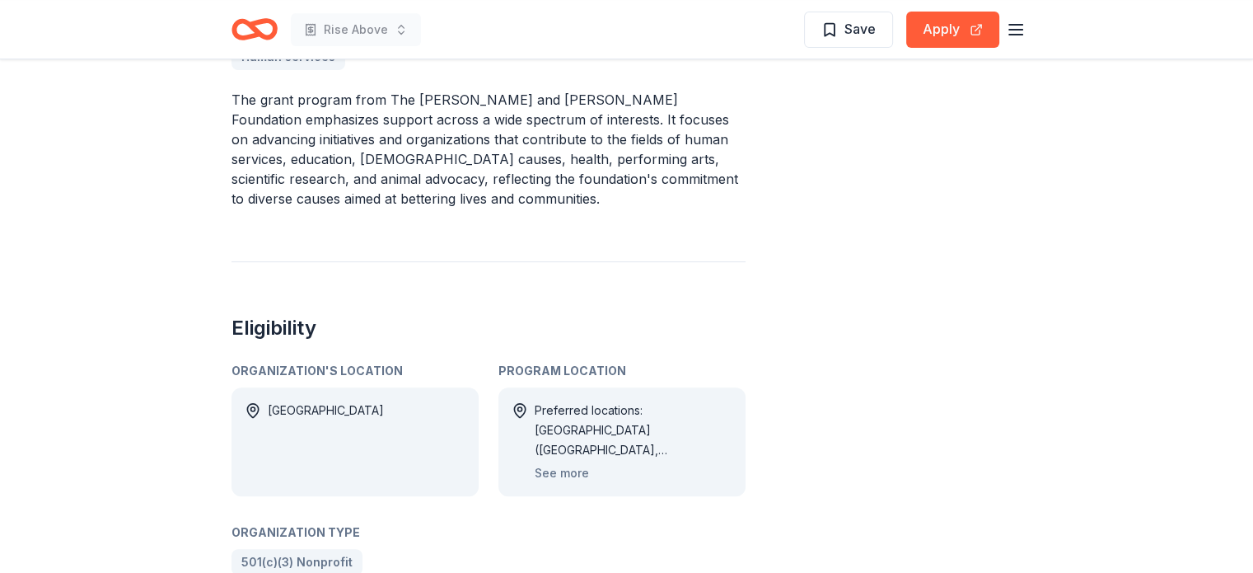
click at [827, 202] on div "Share not specified Apply Save Application deadline Rolling Report a mistake" at bounding box center [924, 229] width 198 height 1512
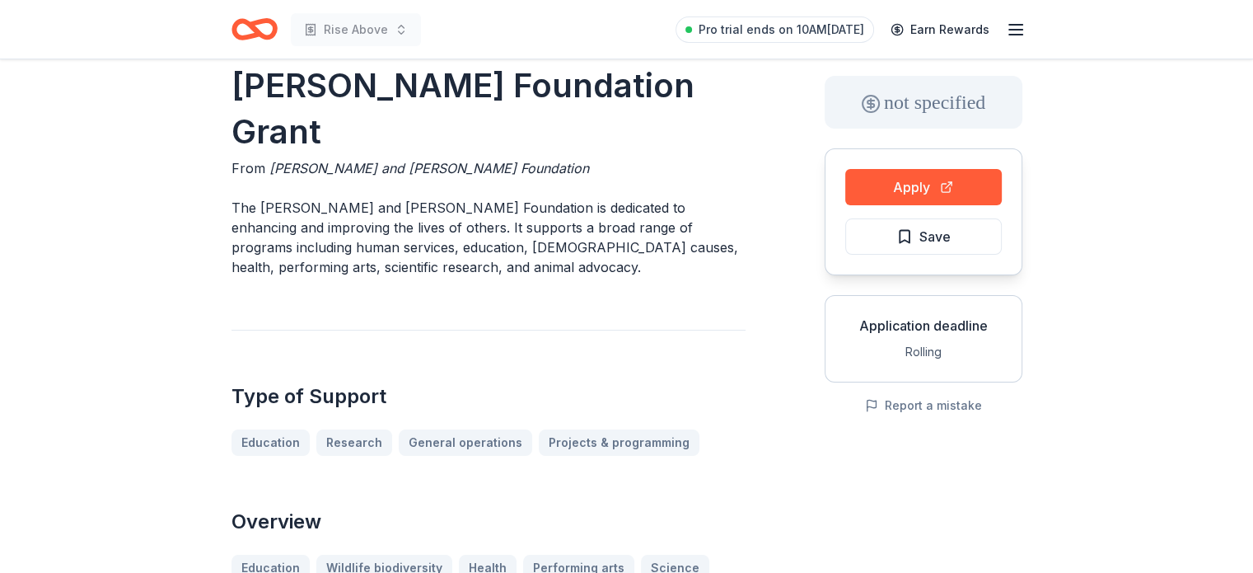
scroll to position [72, 0]
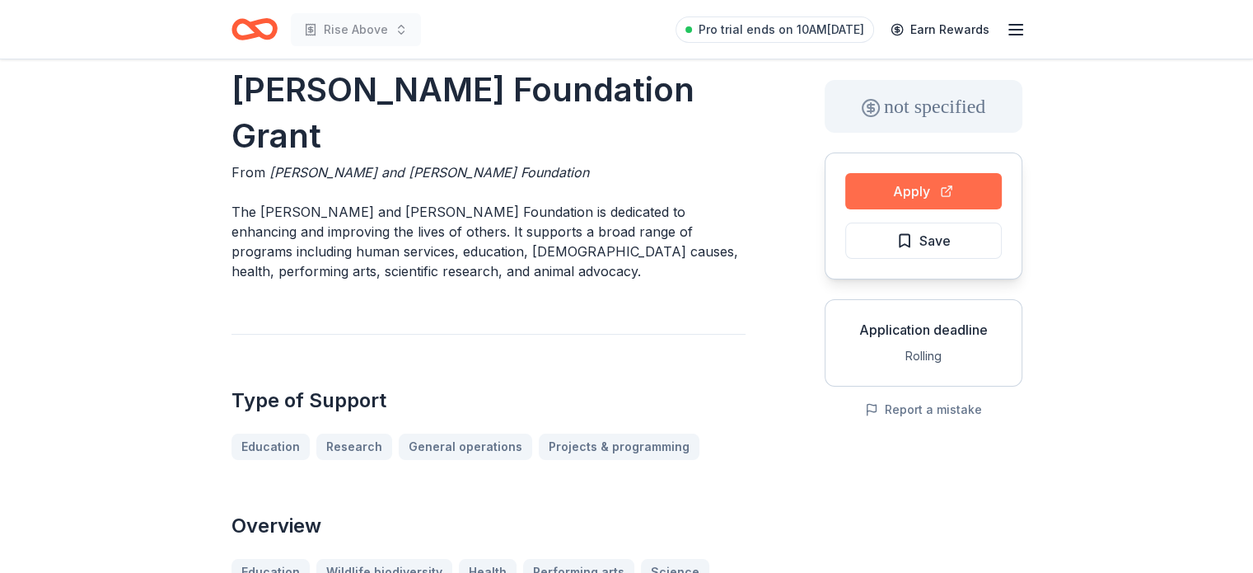
click at [913, 197] on button "Apply" at bounding box center [923, 191] width 157 height 36
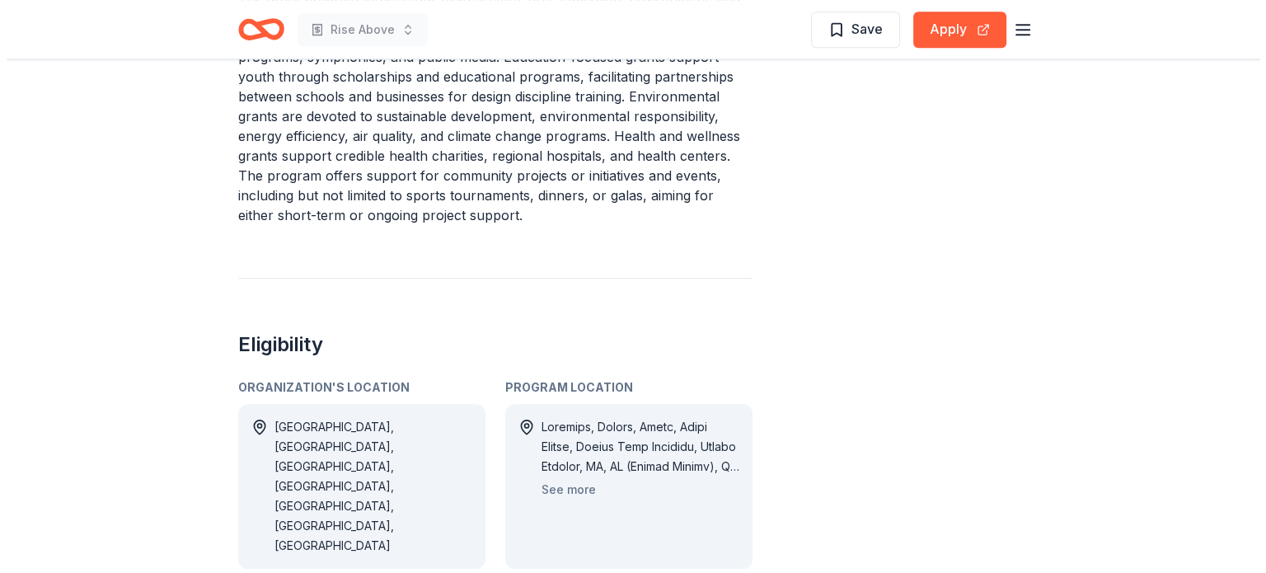
scroll to position [840, 0]
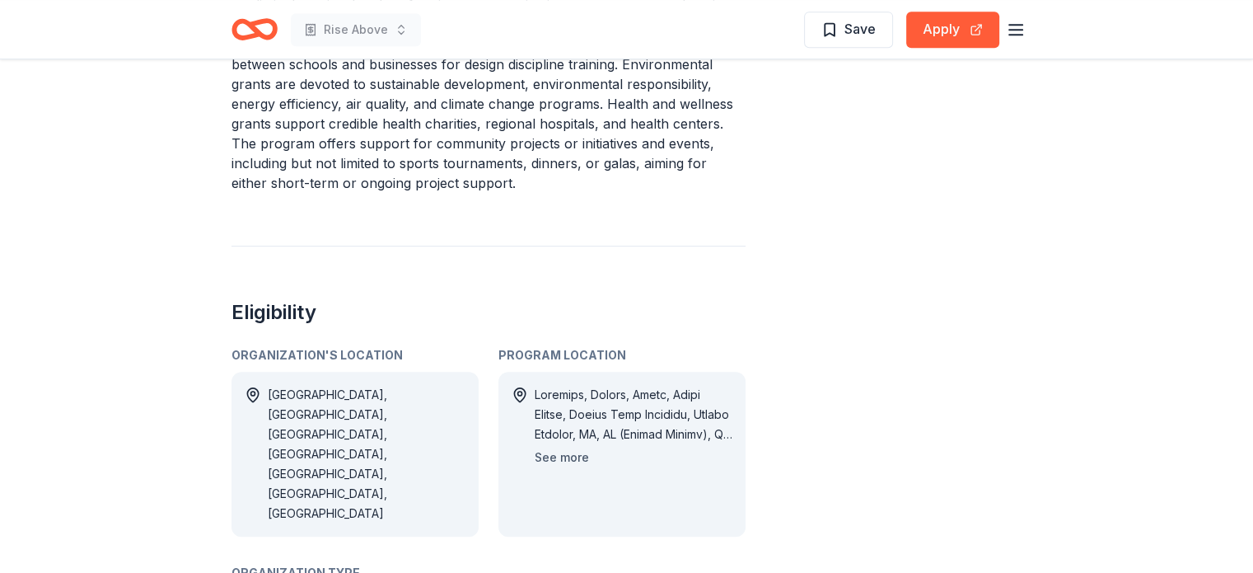
click at [564, 447] on button "See more" at bounding box center [562, 457] width 54 height 20
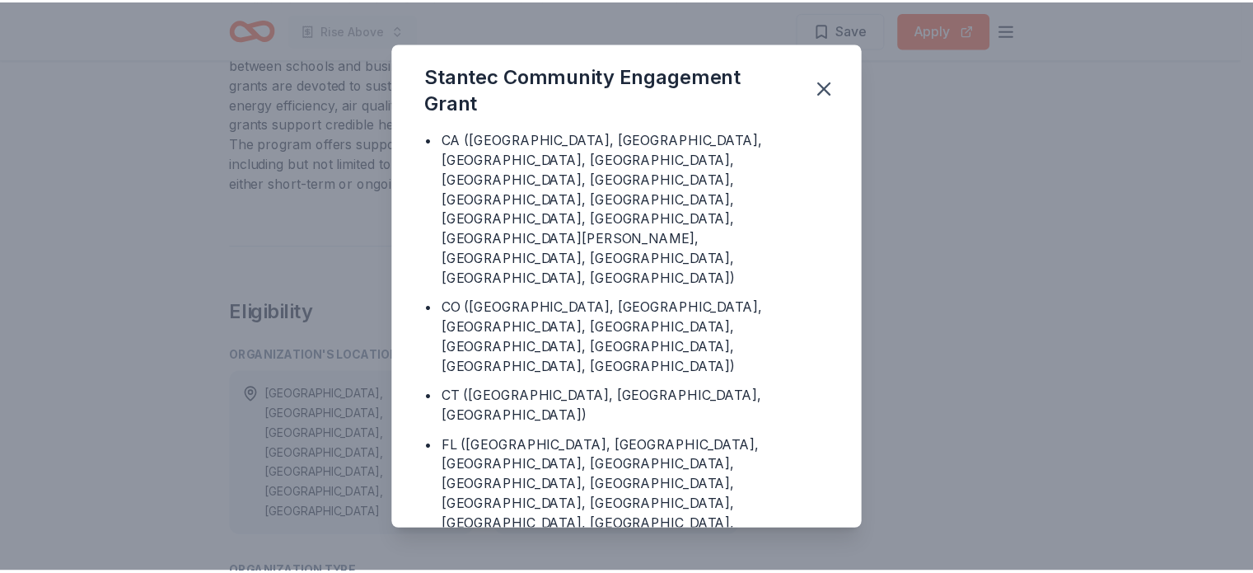
scroll to position [343, 0]
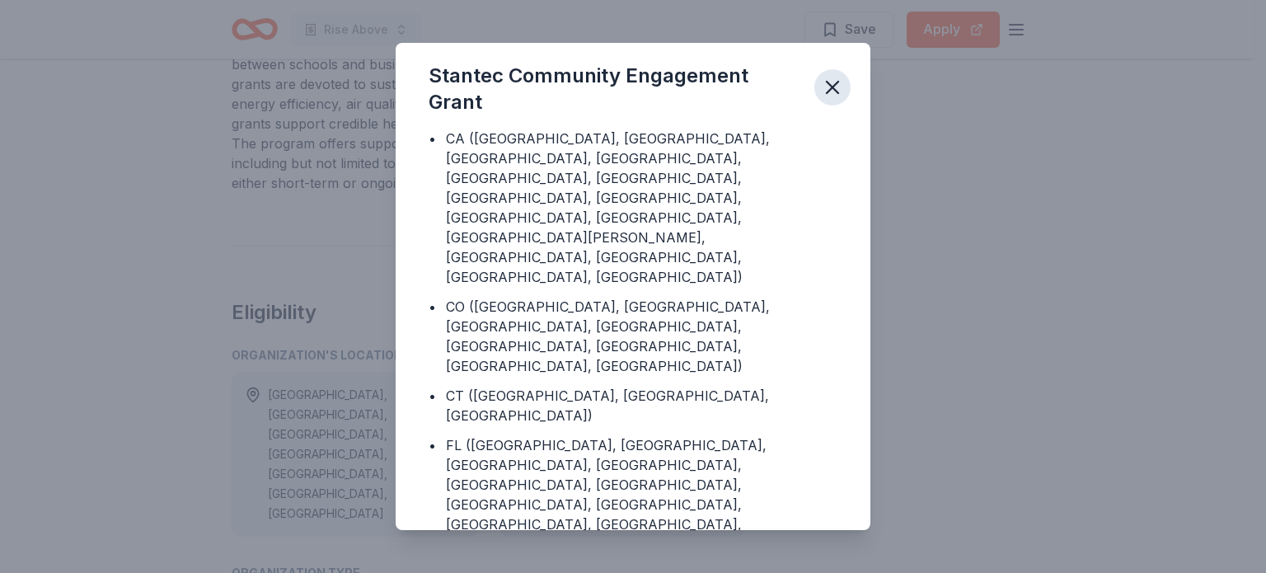
click at [826, 83] on icon "button" at bounding box center [832, 87] width 23 height 23
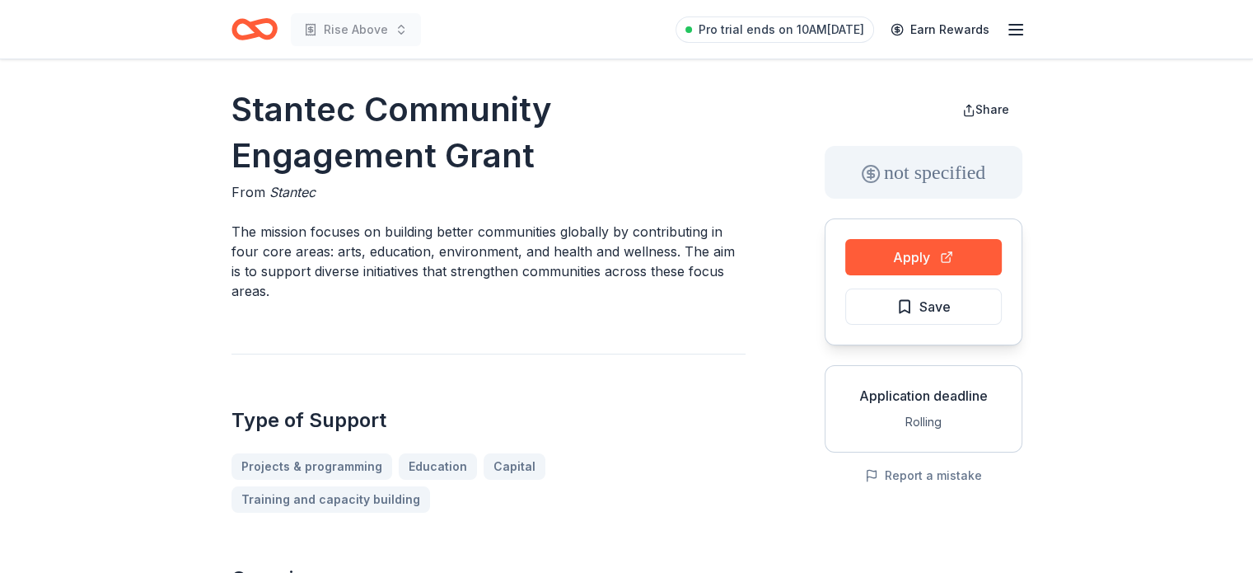
scroll to position [3, 0]
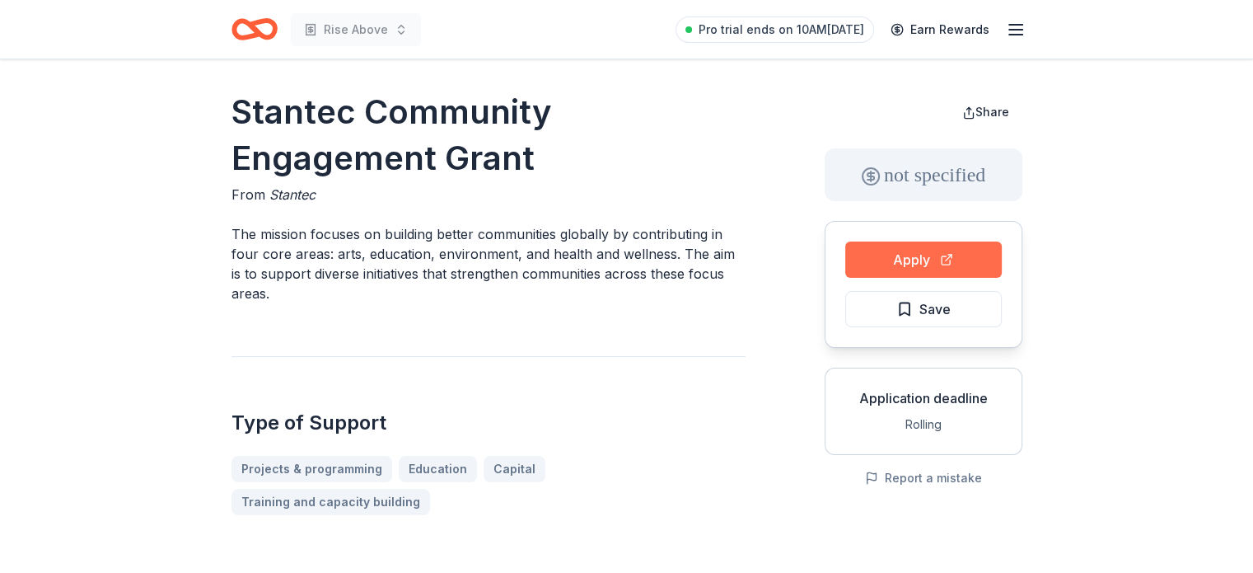
click at [909, 262] on button "Apply" at bounding box center [923, 259] width 157 height 36
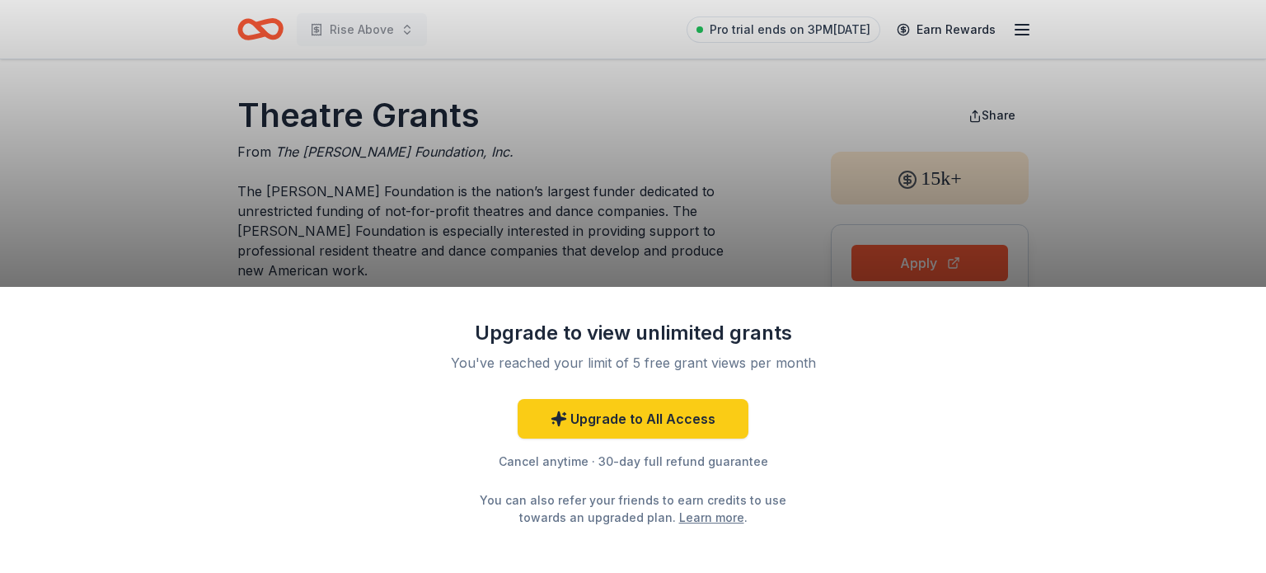
click at [697, 223] on div "Upgrade to view unlimited grants You've reached your limit of 5 free grant view…" at bounding box center [633, 286] width 1266 height 573
